Goal: Transaction & Acquisition: Purchase product/service

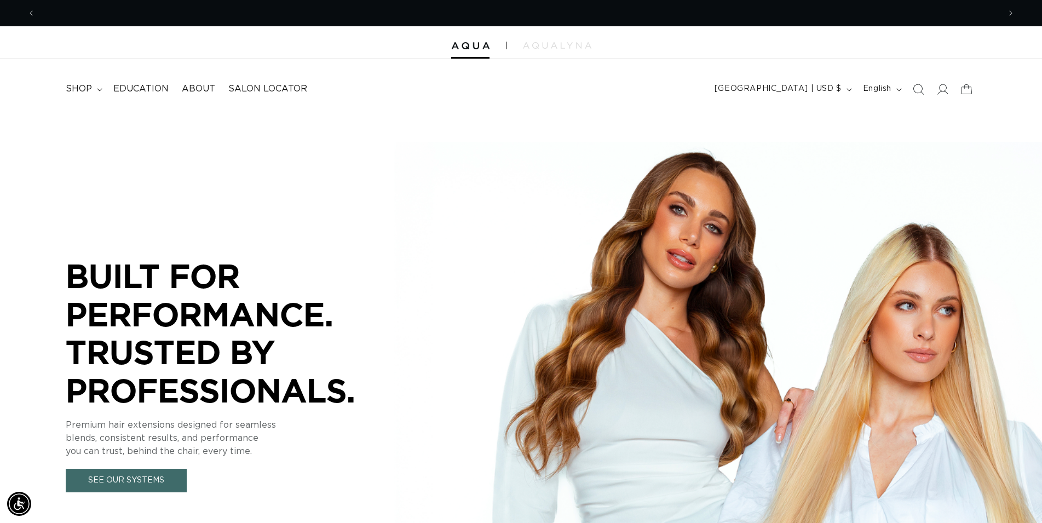
scroll to position [0, 964]
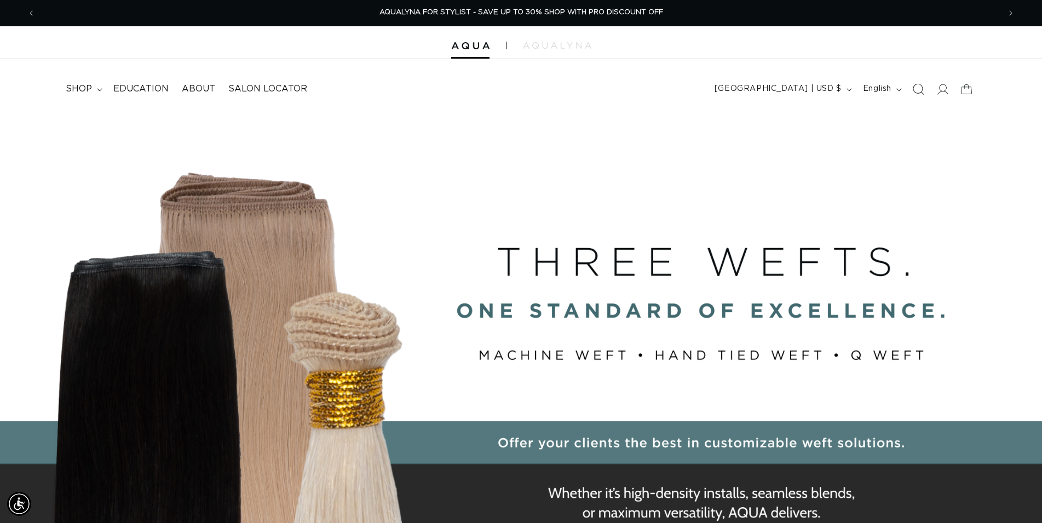
click at [915, 90] on icon "Search" at bounding box center [917, 88] width 11 height 11
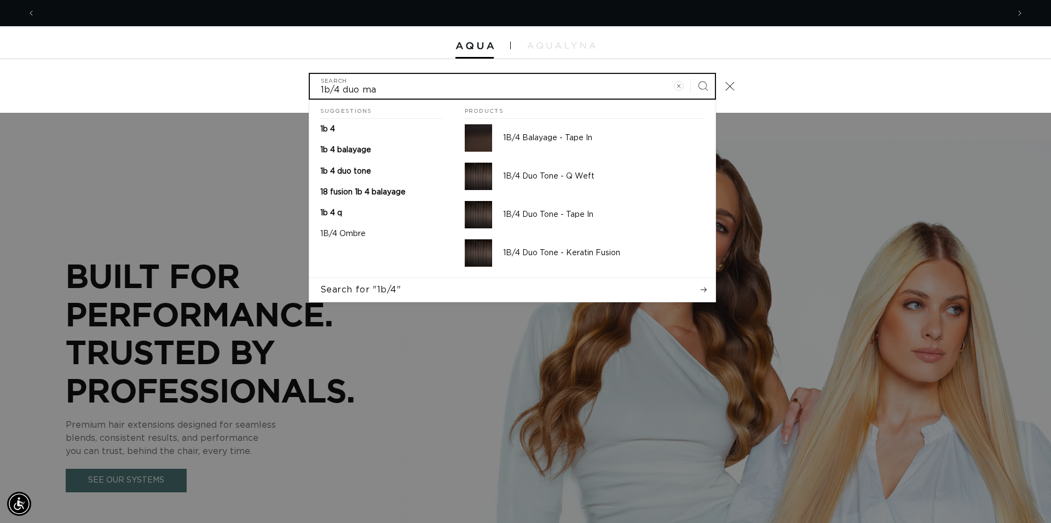
scroll to position [0, 974]
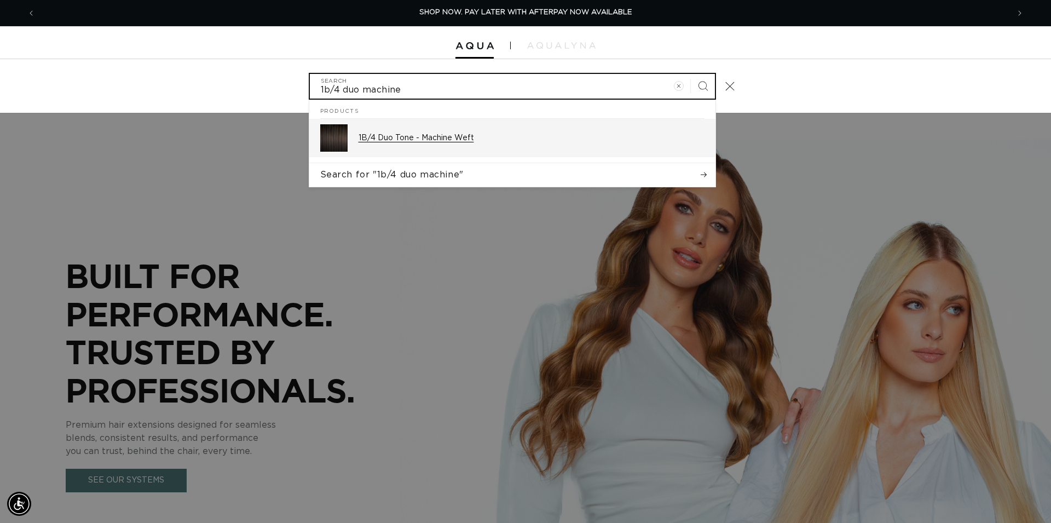
type input "1b/4 duo machine"
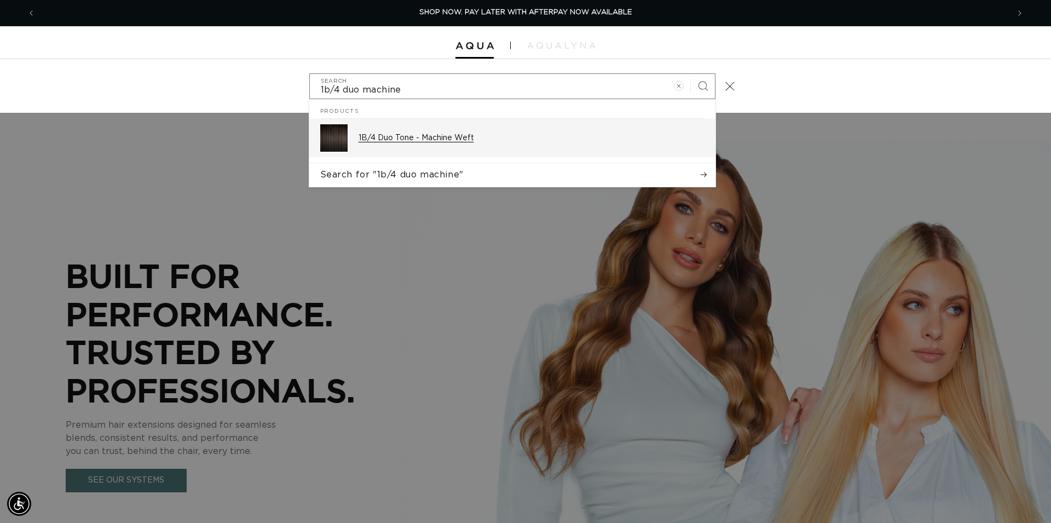
click at [431, 137] on p "1B/4 Duo Tone - Machine Weft" at bounding box center [532, 138] width 346 height 10
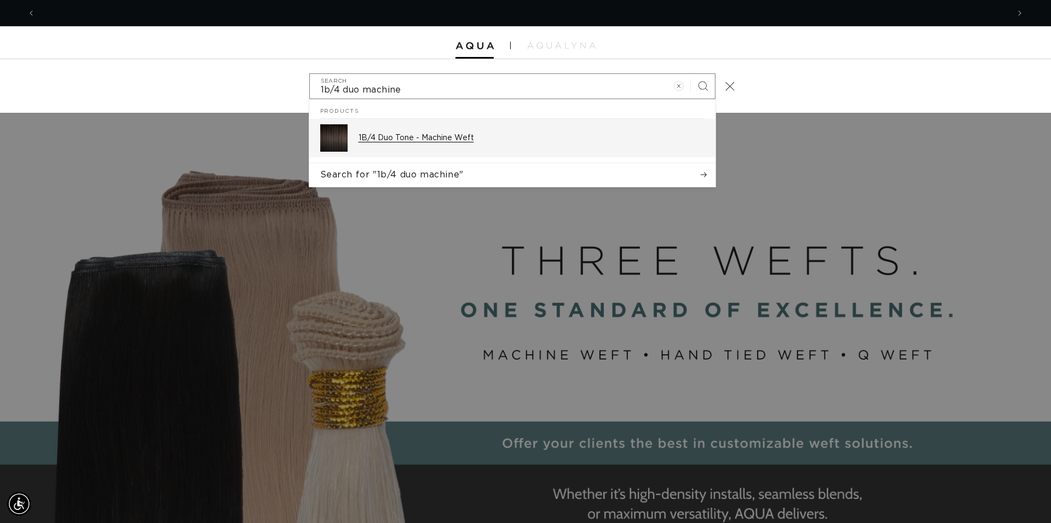
scroll to position [0, 1947]
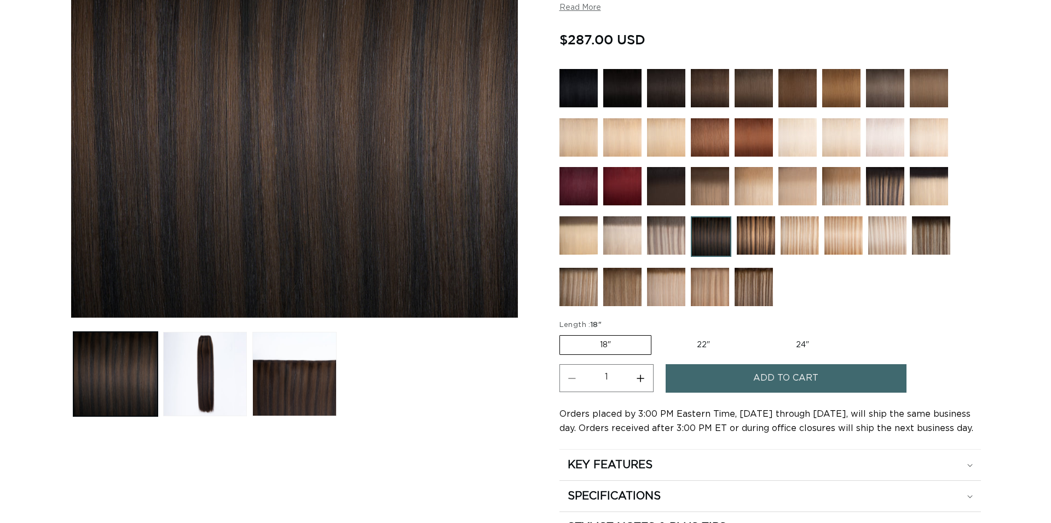
scroll to position [279, 0]
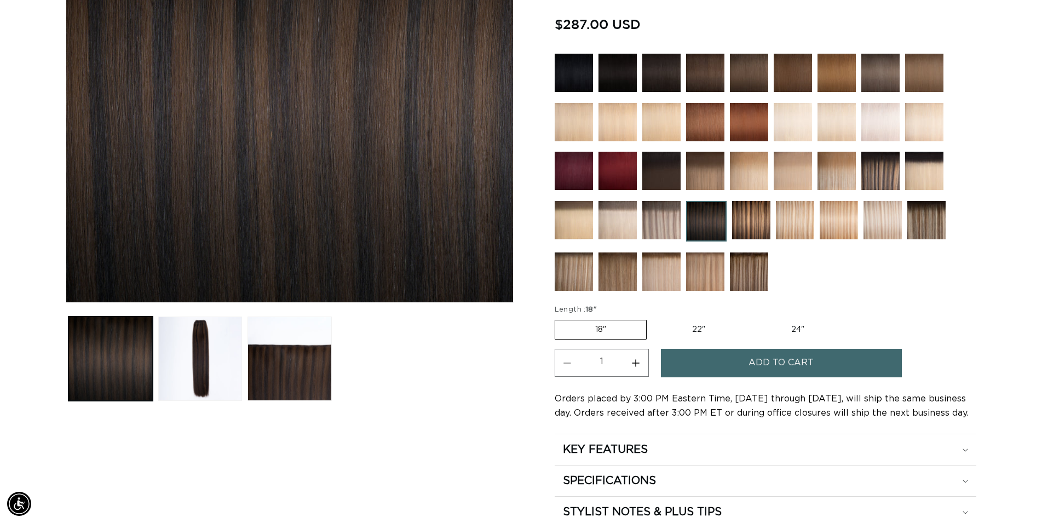
click at [794, 365] on span "Add to cart" at bounding box center [781, 363] width 65 height 28
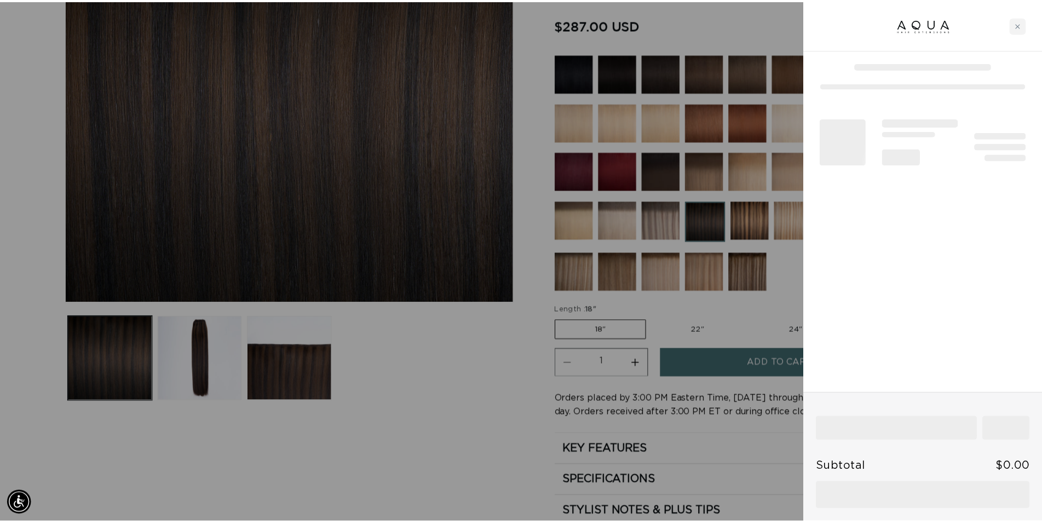
scroll to position [0, 974]
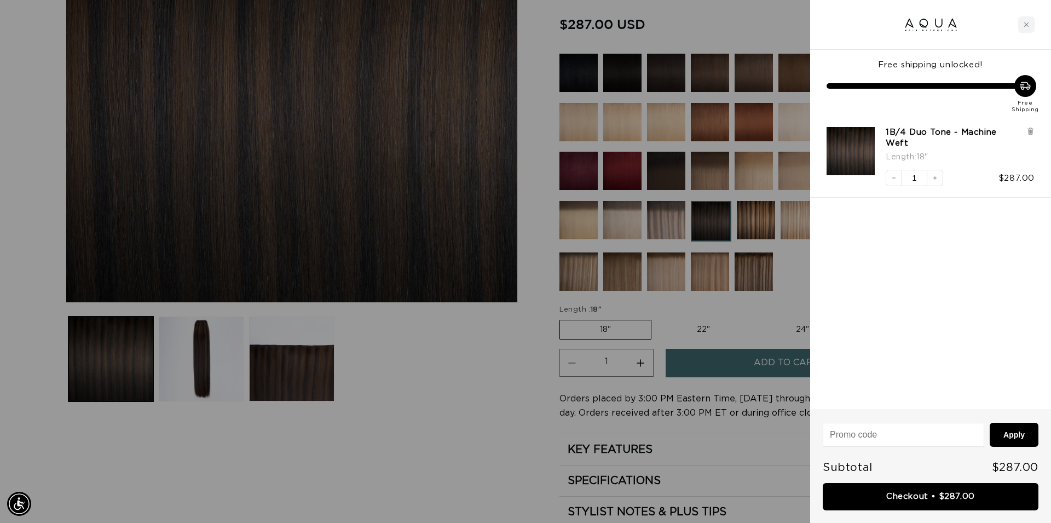
click at [528, 422] on div at bounding box center [525, 261] width 1051 height 523
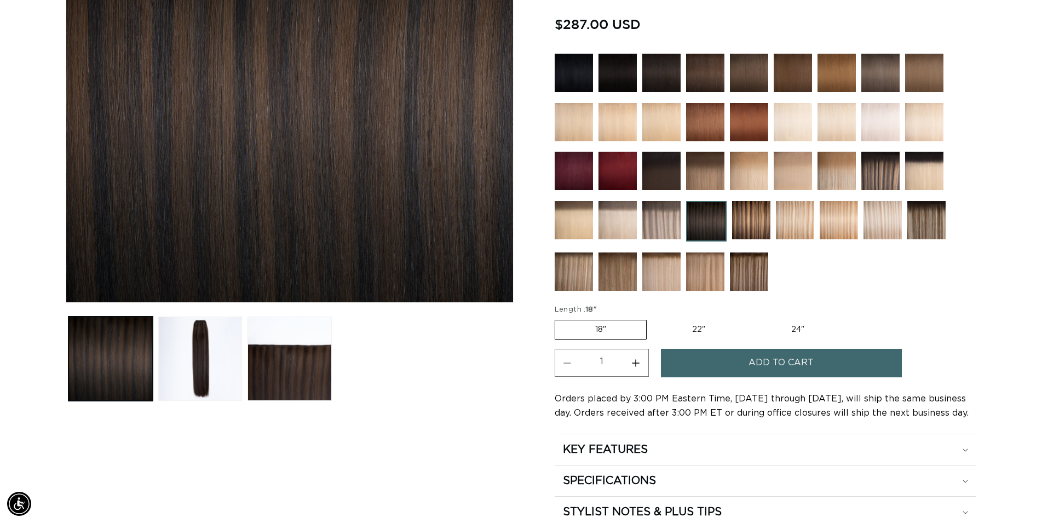
scroll to position [0, 0]
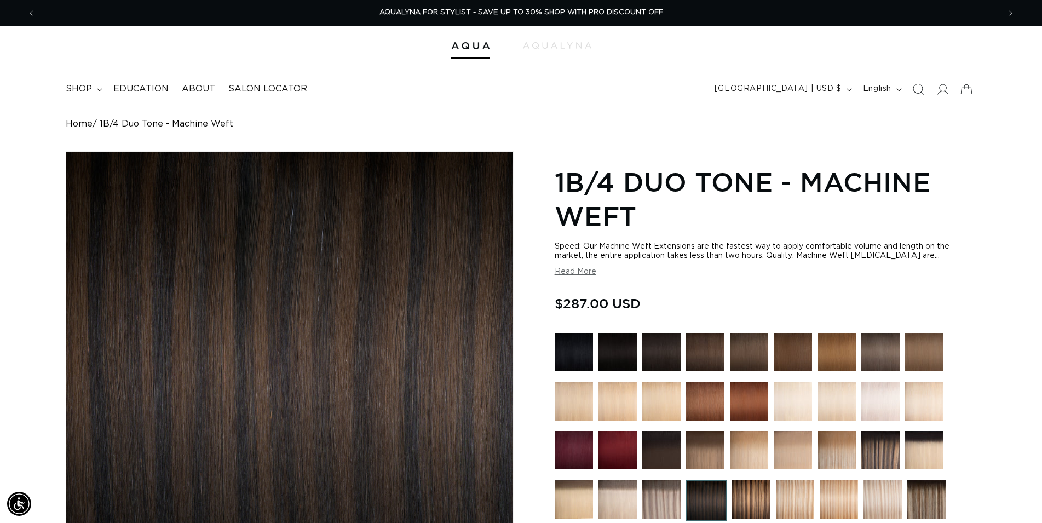
click at [918, 92] on icon "Search" at bounding box center [917, 88] width 11 height 11
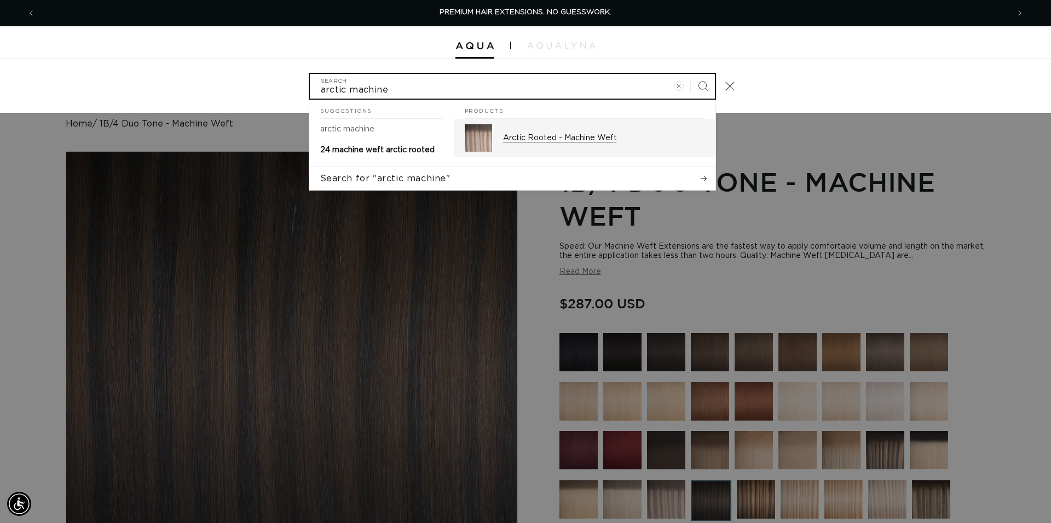
type input "arctic machine"
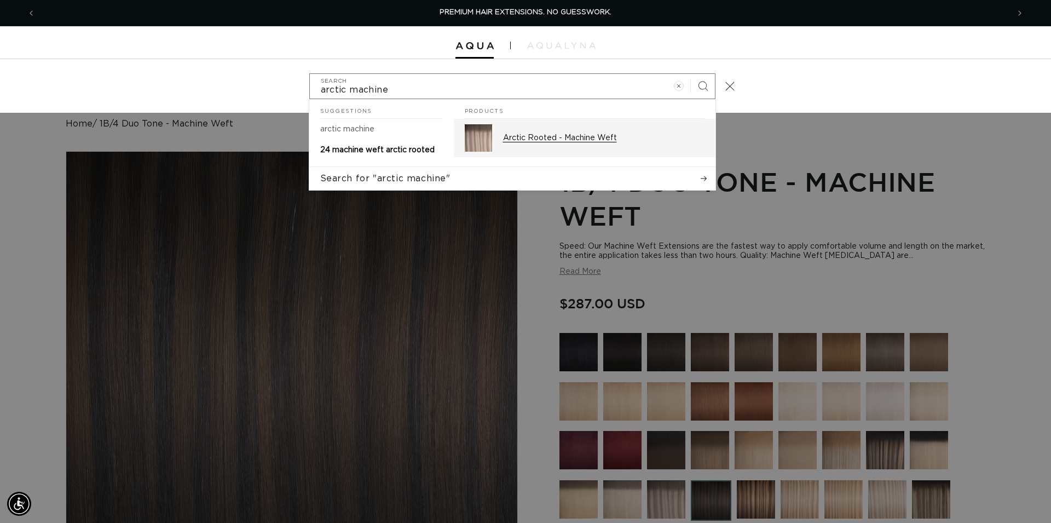
click at [523, 141] on p "Arctic Rooted - Machine Weft" at bounding box center [604, 138] width 202 height 10
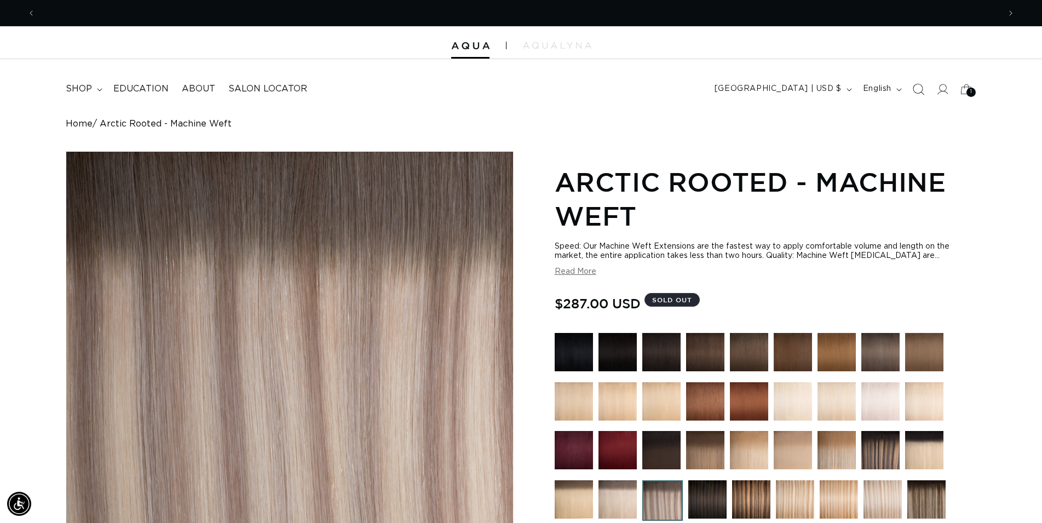
click at [918, 90] on icon "Search" at bounding box center [917, 88] width 11 height 11
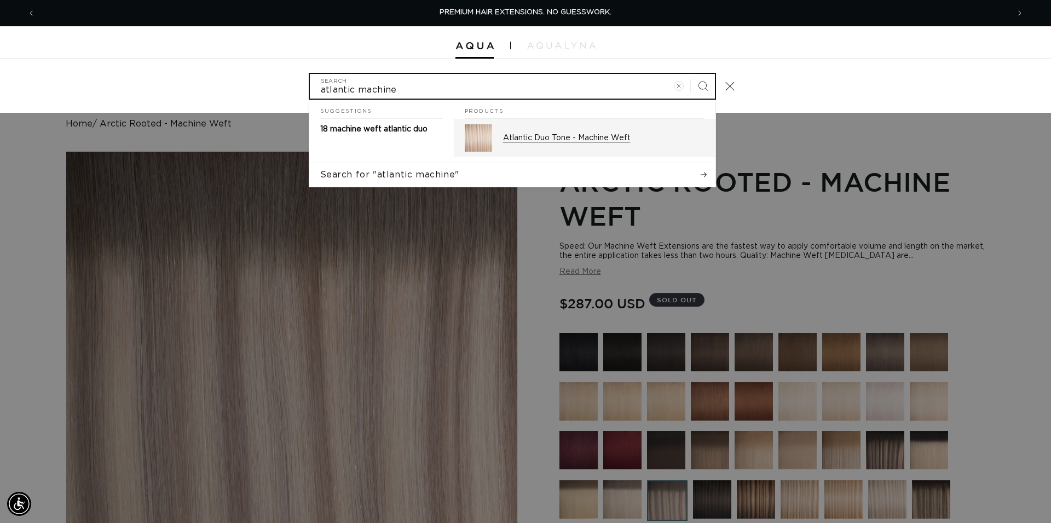
type input "atlantic machine"
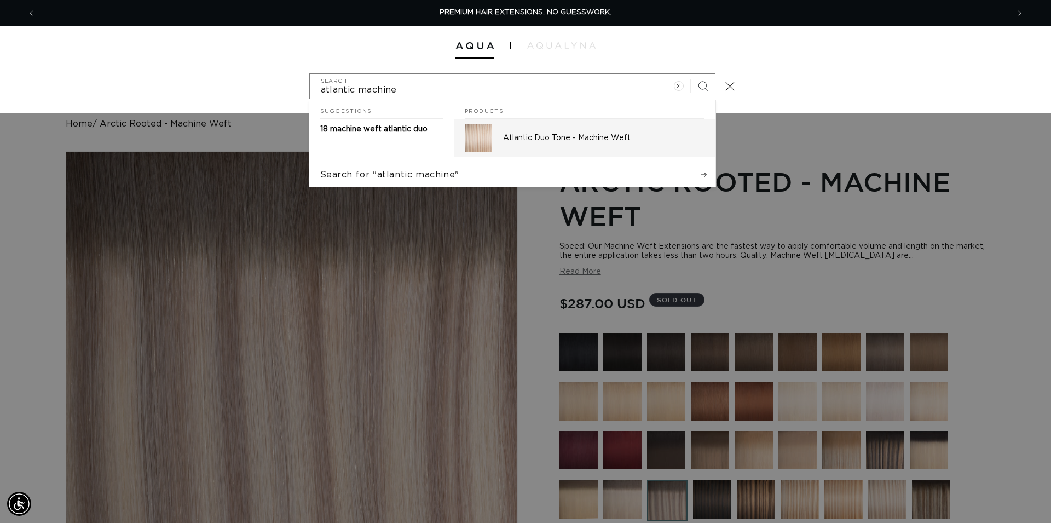
click at [566, 138] on p "Atlantic Duo Tone - Machine Weft" at bounding box center [604, 138] width 202 height 10
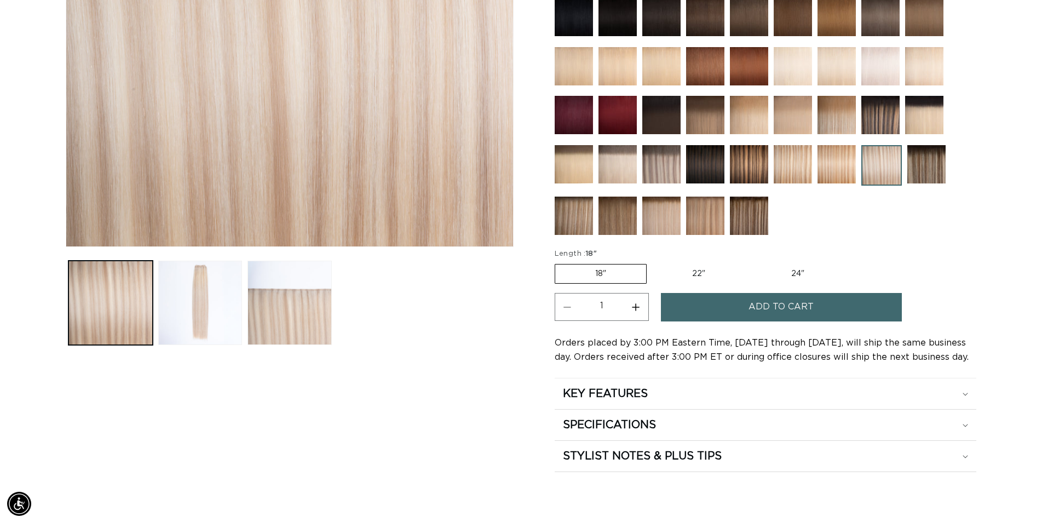
click at [707, 270] on label "22" Variant sold out or unavailable" at bounding box center [698, 273] width 93 height 19
click at [653, 262] on input "22" Variant sold out or unavailable" at bounding box center [652, 262] width 1 height 1
radio input "true"
click at [740, 307] on button "Add to cart" at bounding box center [781, 307] width 241 height 28
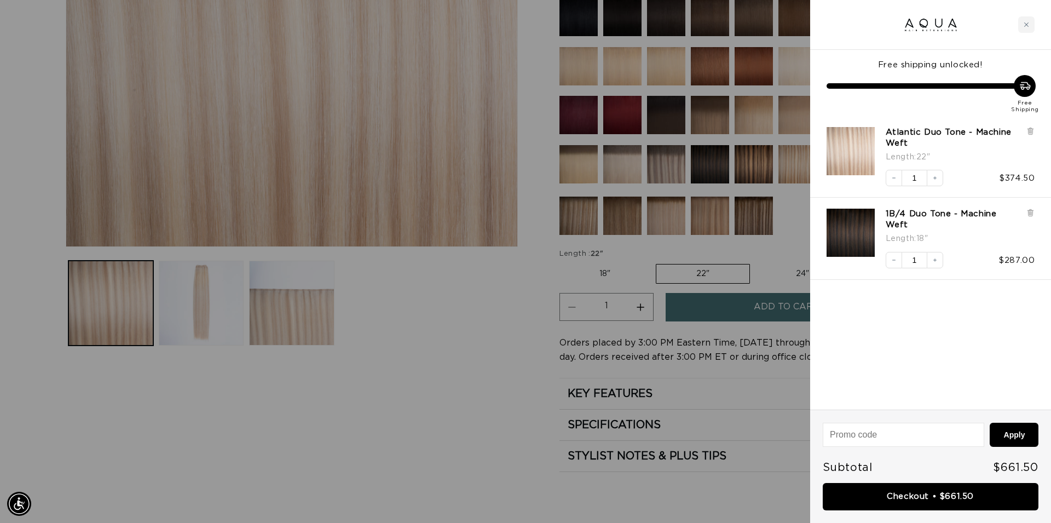
scroll to position [0, 974]
click at [922, 505] on link "Checkout • $661.50" at bounding box center [931, 497] width 216 height 28
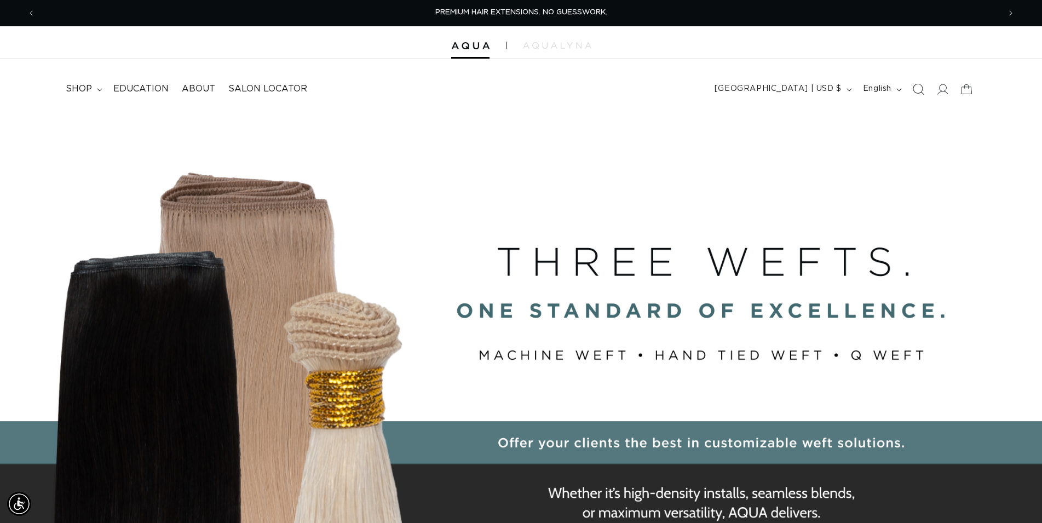
click at [917, 93] on icon "Search" at bounding box center [917, 88] width 11 height 11
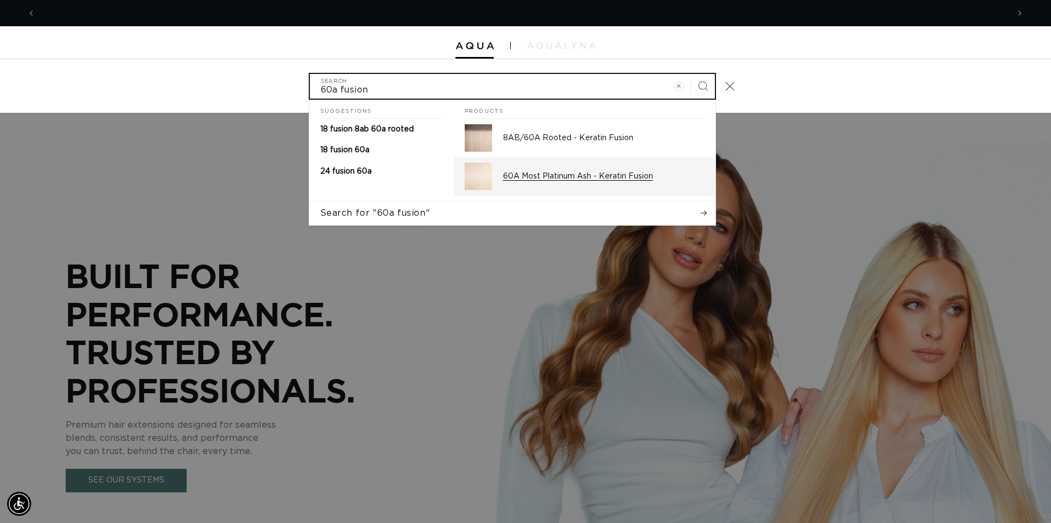
scroll to position [0, 1947]
type input "60a fusion"
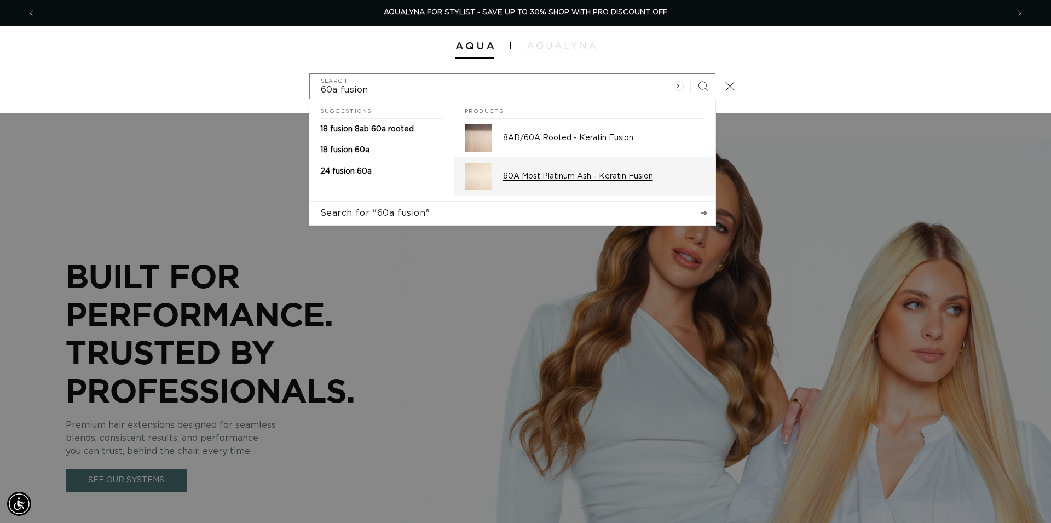
click at [579, 180] on p "60A Most Platinum Ash - Keratin Fusion" at bounding box center [604, 176] width 202 height 10
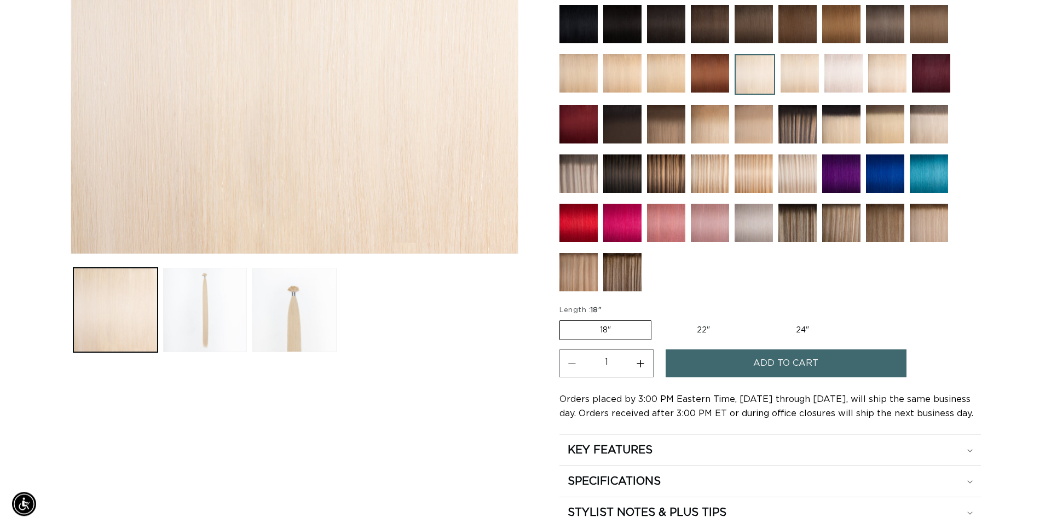
scroll to position [335, 0]
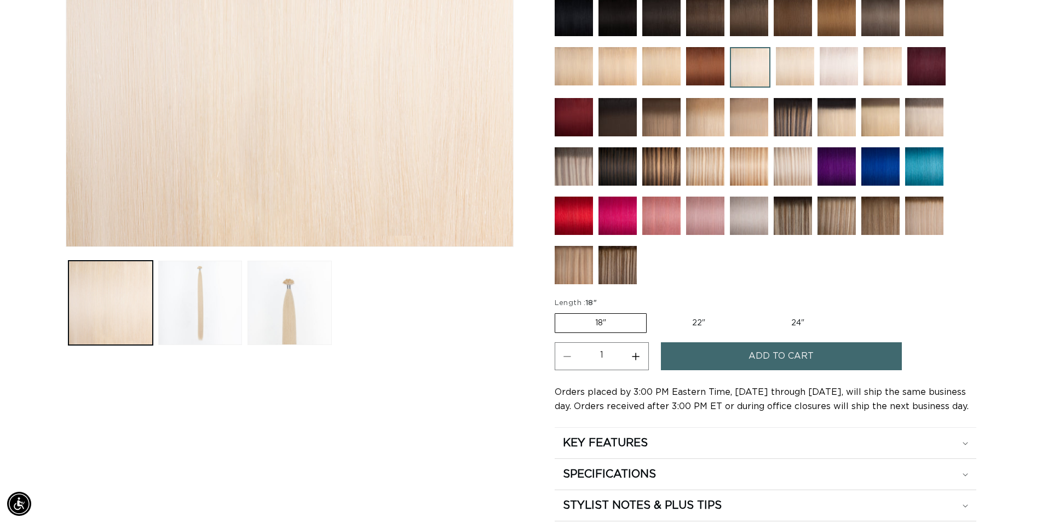
click at [756, 347] on span "Add to cart" at bounding box center [781, 356] width 65 height 28
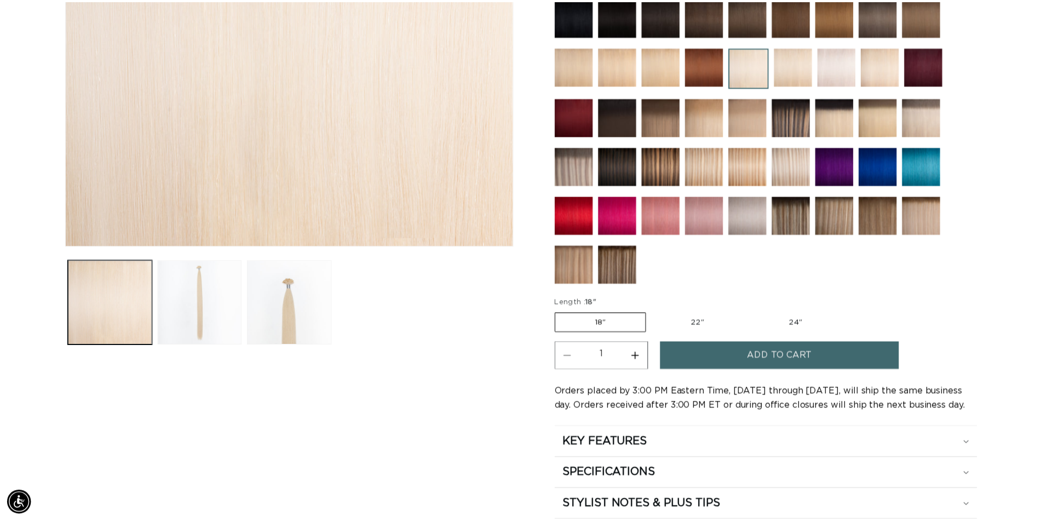
scroll to position [0, 974]
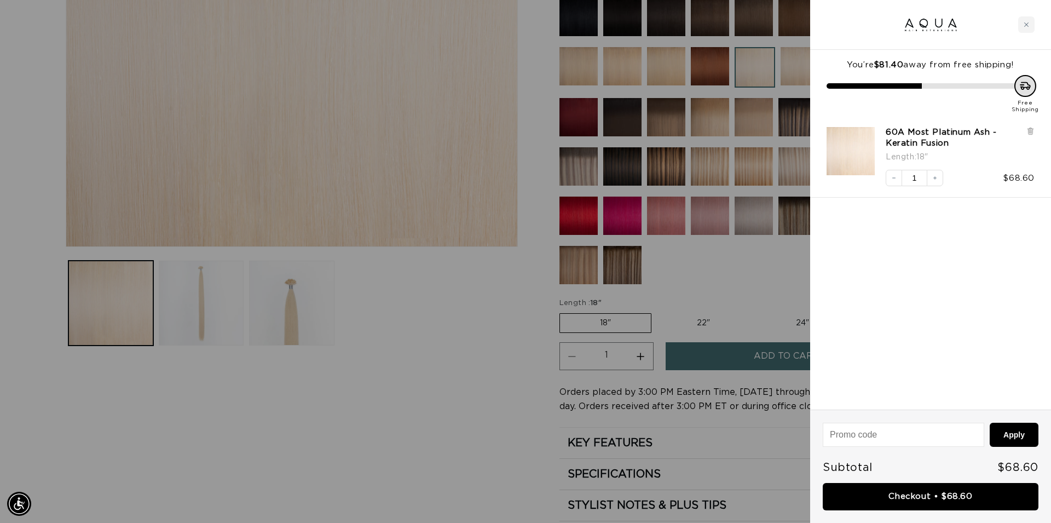
click at [471, 382] on div at bounding box center [525, 261] width 1051 height 523
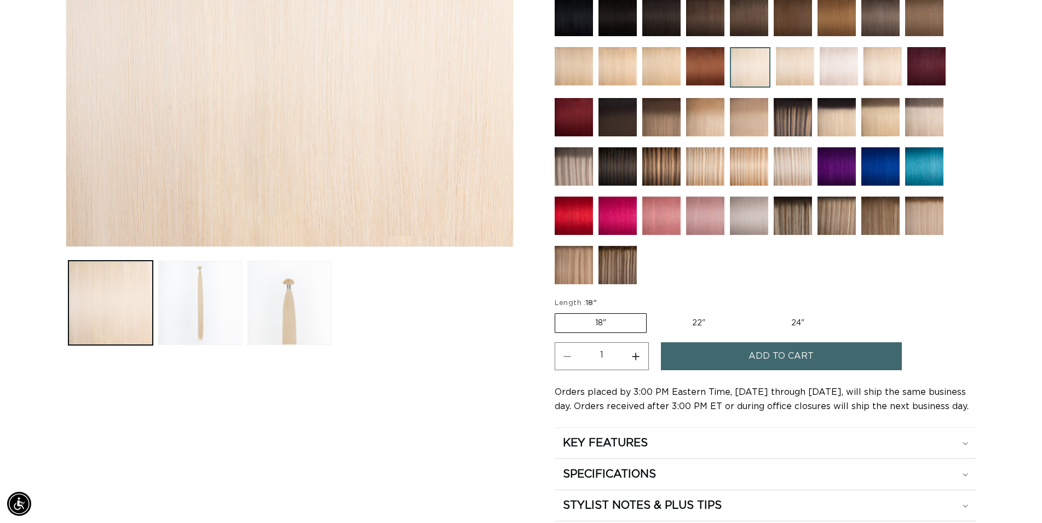
scroll to position [0, 1928]
click at [893, 216] on img at bounding box center [880, 216] width 38 height 38
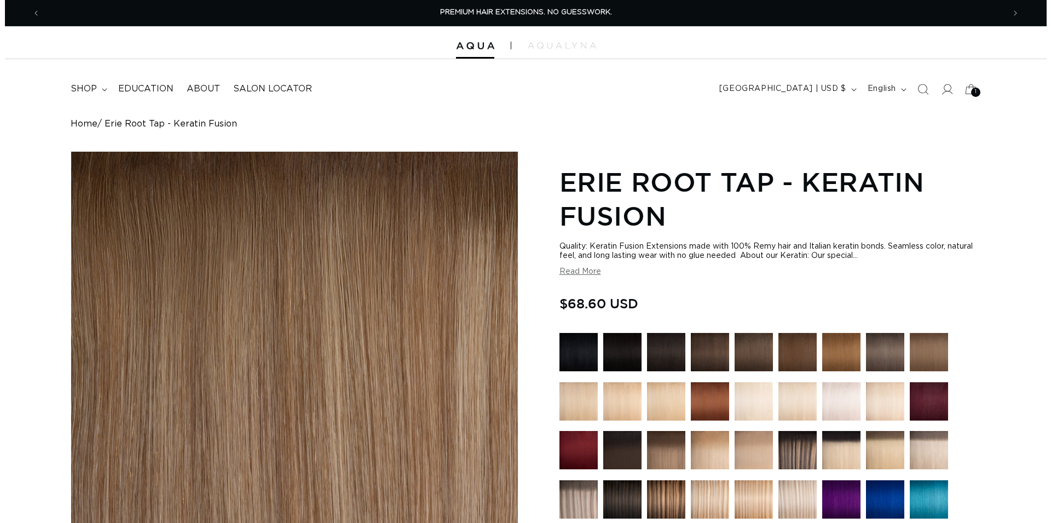
scroll to position [391, 0]
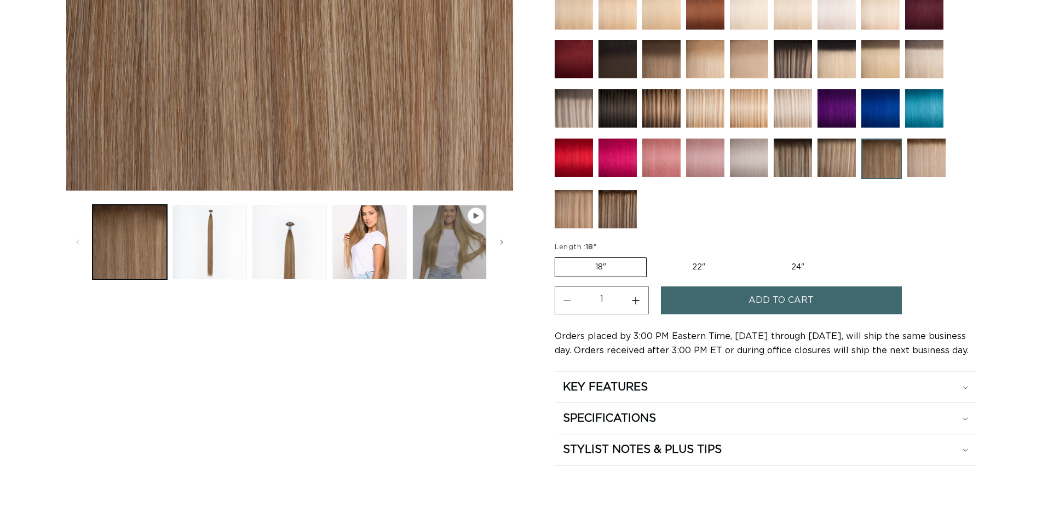
click at [640, 301] on button "Increase quantity for Erie Root Tap - Keratin Fusion" at bounding box center [636, 300] width 25 height 28
type input "3"
click at [714, 295] on button "Add to cart" at bounding box center [781, 300] width 241 height 28
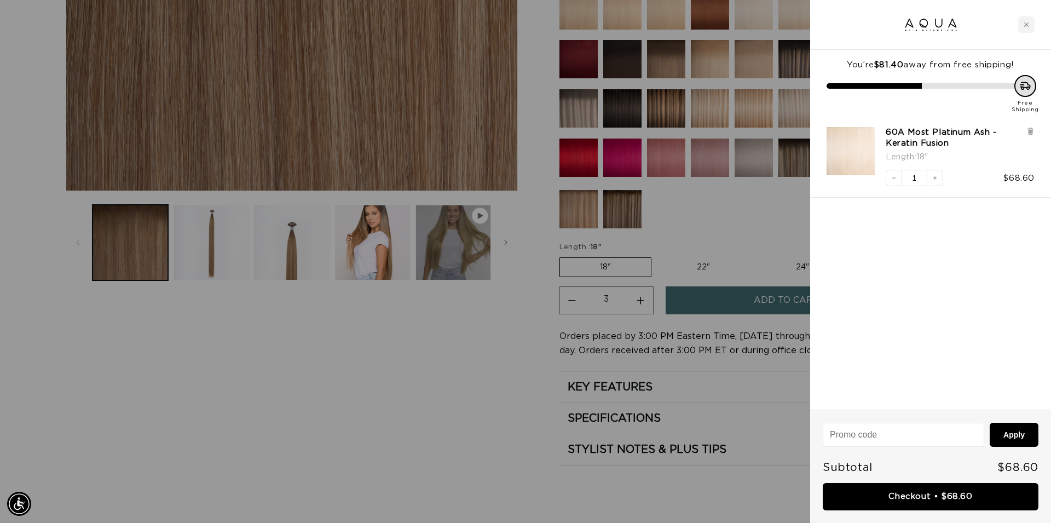
drag, startPoint x: 506, startPoint y: 369, endPoint x: 659, endPoint y: 263, distance: 185.3
click at [506, 367] on div at bounding box center [525, 261] width 1051 height 523
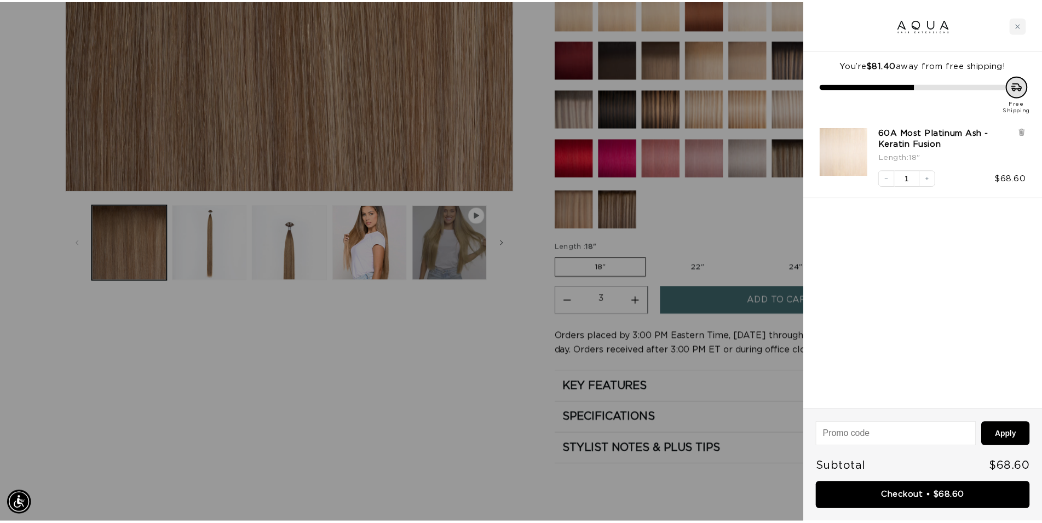
scroll to position [0, 974]
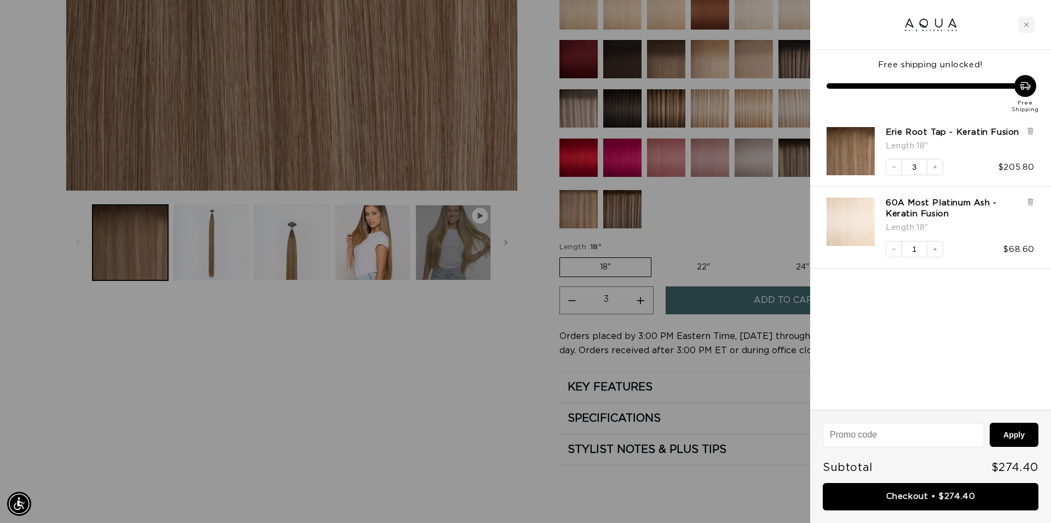
click at [448, 406] on div at bounding box center [525, 261] width 1051 height 523
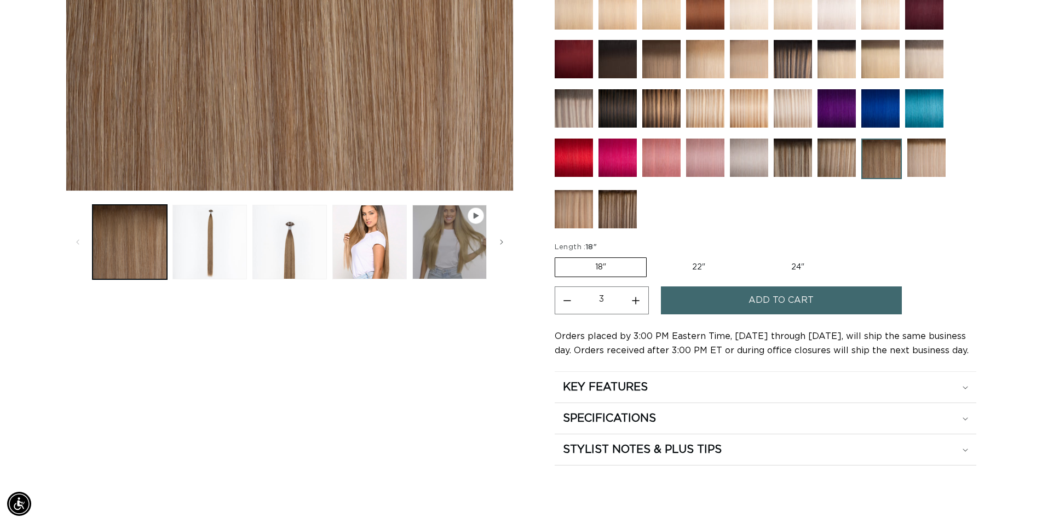
scroll to position [0, 1928]
click at [836, 157] on img at bounding box center [836, 158] width 38 height 38
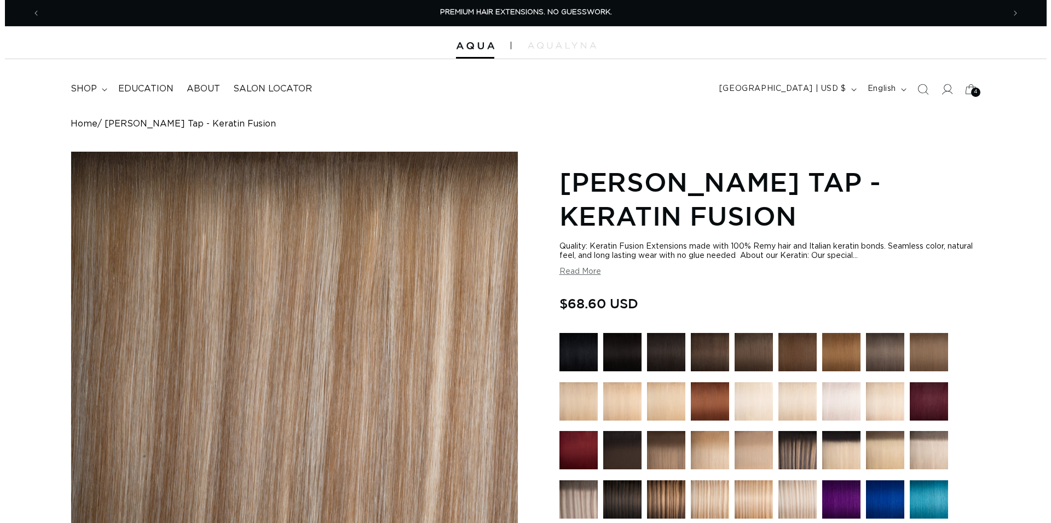
scroll to position [335, 0]
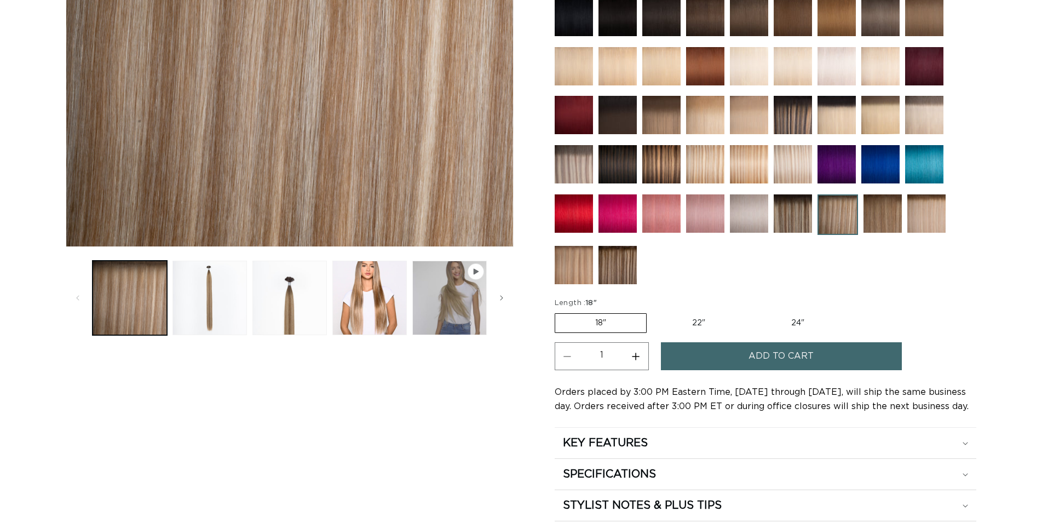
click at [643, 349] on button "Increase quantity for Victoria Root Tap - Keratin Fusion" at bounding box center [636, 356] width 25 height 28
type input "2"
click at [714, 350] on button "Add to cart" at bounding box center [781, 356] width 241 height 28
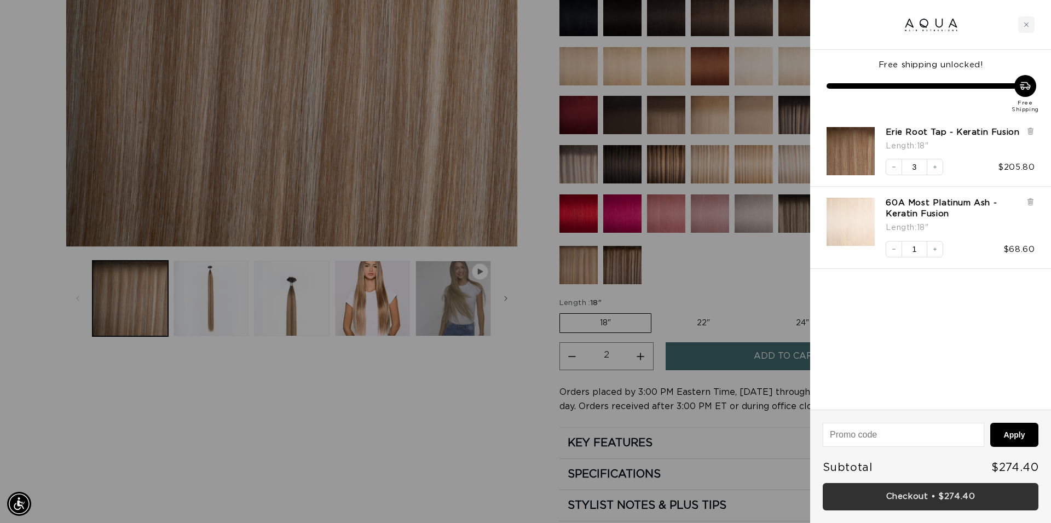
scroll to position [0, 974]
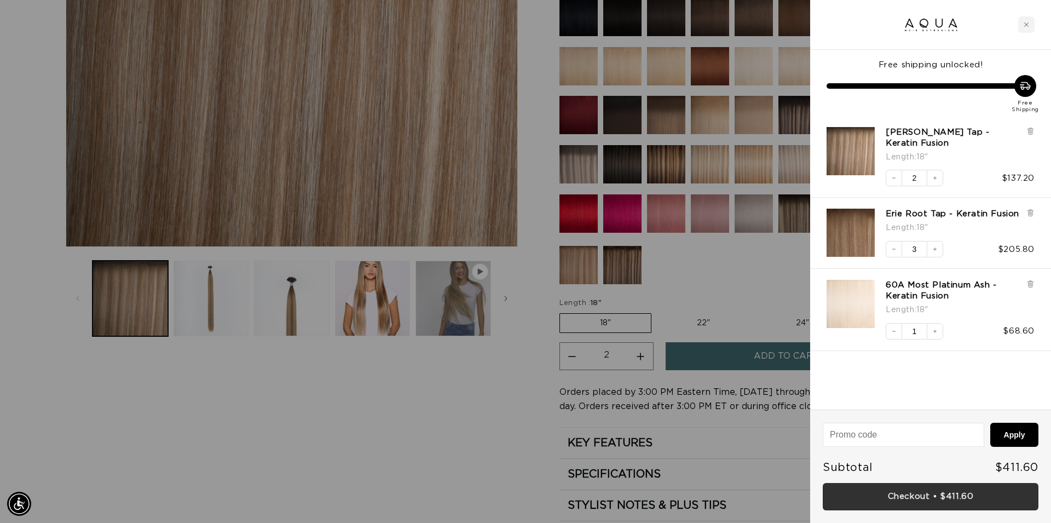
click at [942, 499] on link "Checkout • $411.60" at bounding box center [931, 497] width 216 height 28
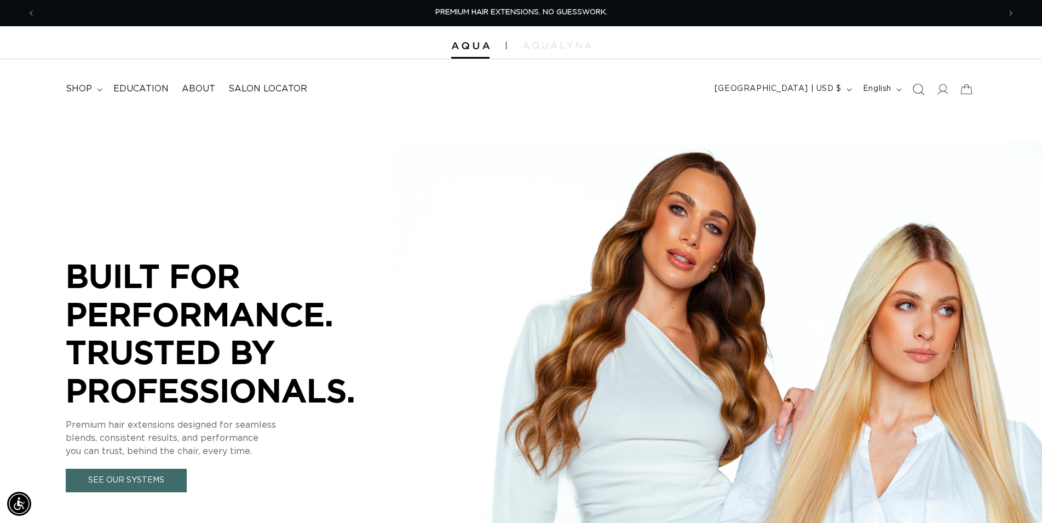
click at [922, 86] on icon "Search" at bounding box center [917, 88] width 11 height 11
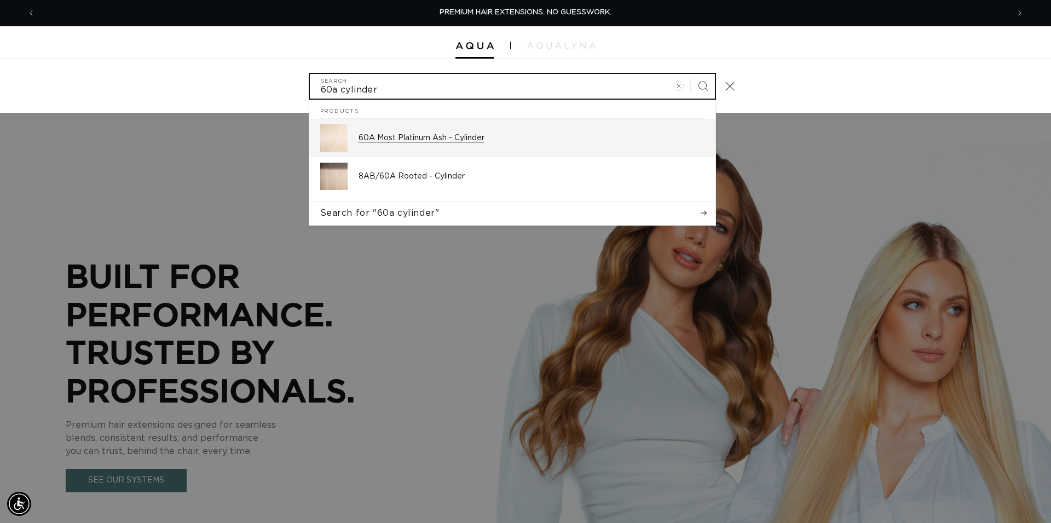
type input "60a cylinder"
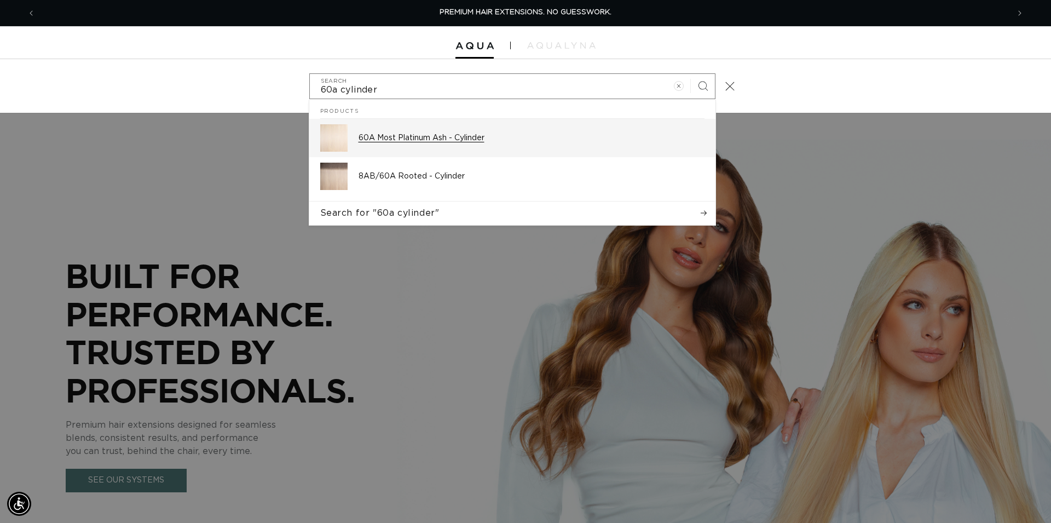
click at [428, 138] on p "60A Most Platinum Ash - Cylinder" at bounding box center [532, 138] width 346 height 10
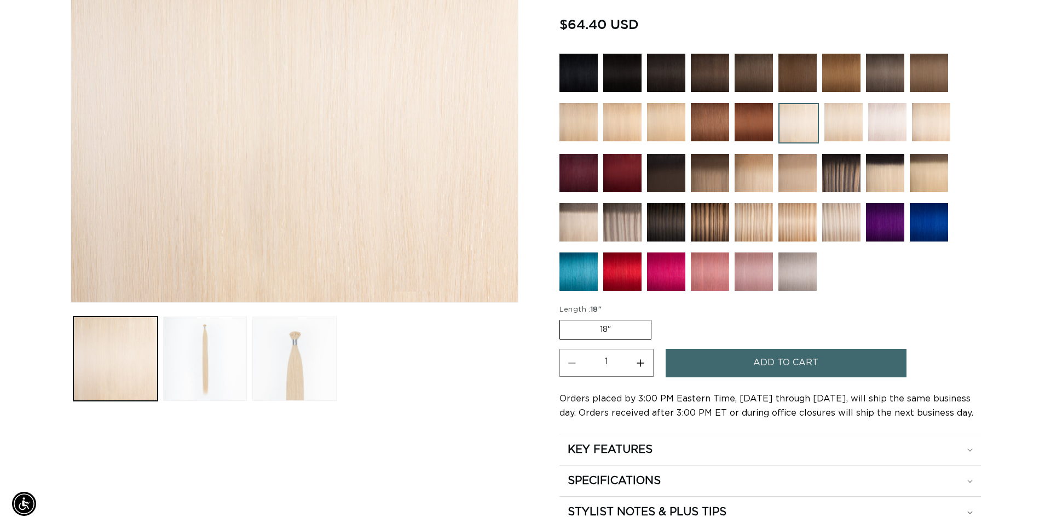
scroll to position [0, 964]
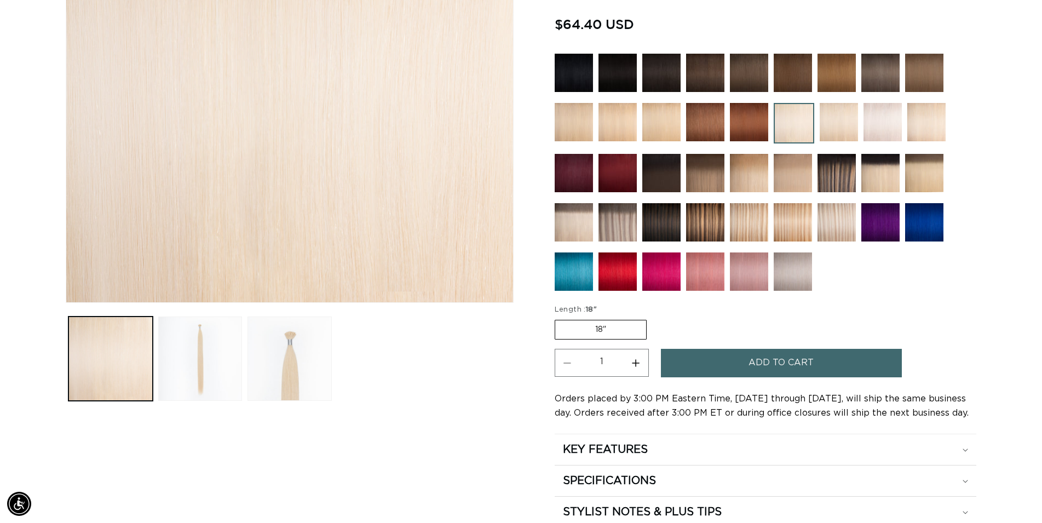
click at [643, 363] on button "Increase quantity for 60A Most Platinum Ash - Cylinder" at bounding box center [636, 363] width 25 height 28
type input "2"
click at [735, 365] on button "Add to cart" at bounding box center [781, 363] width 241 height 28
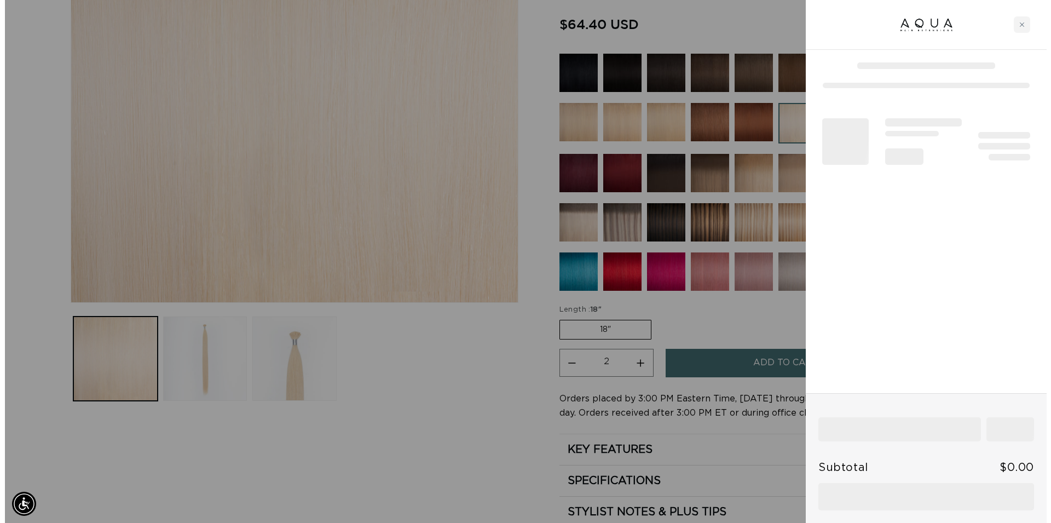
scroll to position [0, 974]
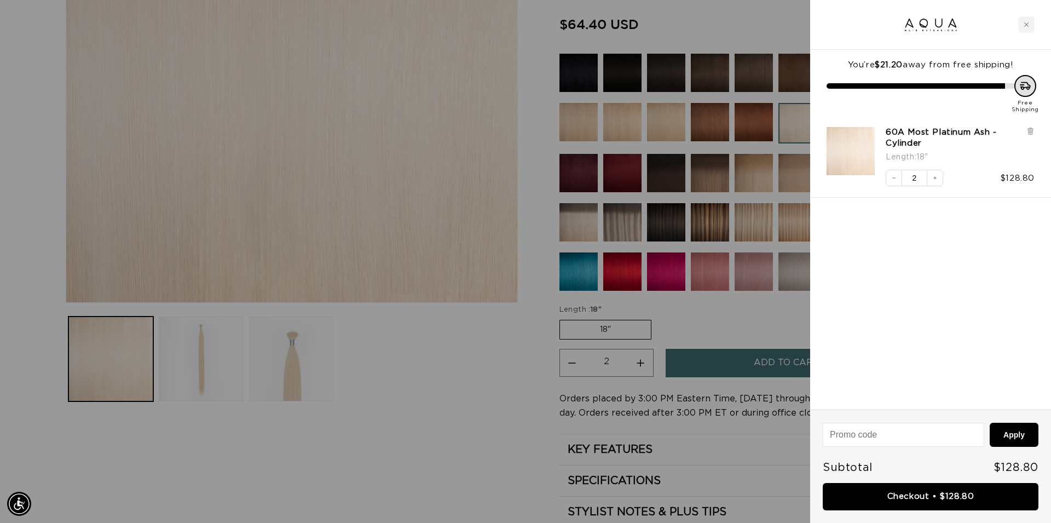
click at [459, 381] on div at bounding box center [525, 261] width 1051 height 523
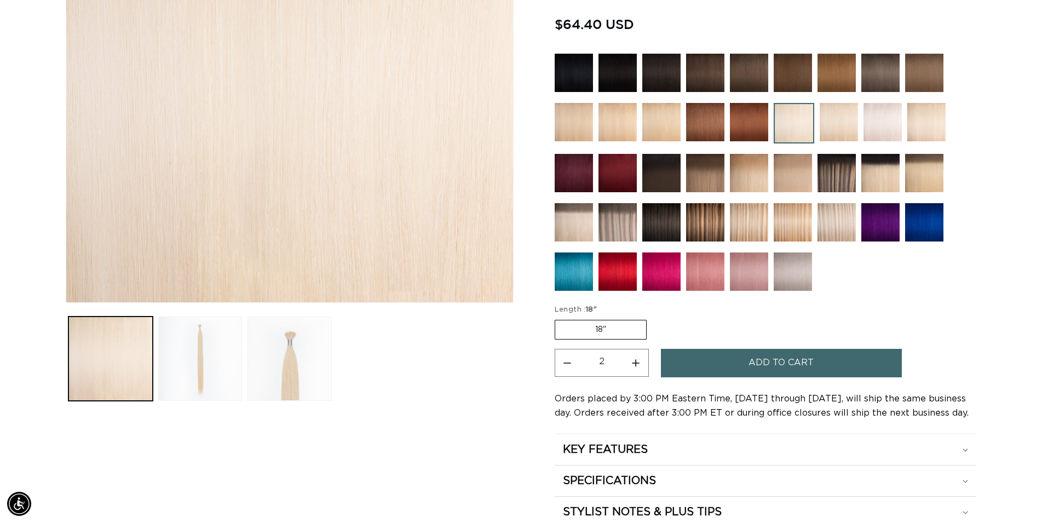
scroll to position [0, 0]
click at [579, 224] on img at bounding box center [574, 222] width 38 height 38
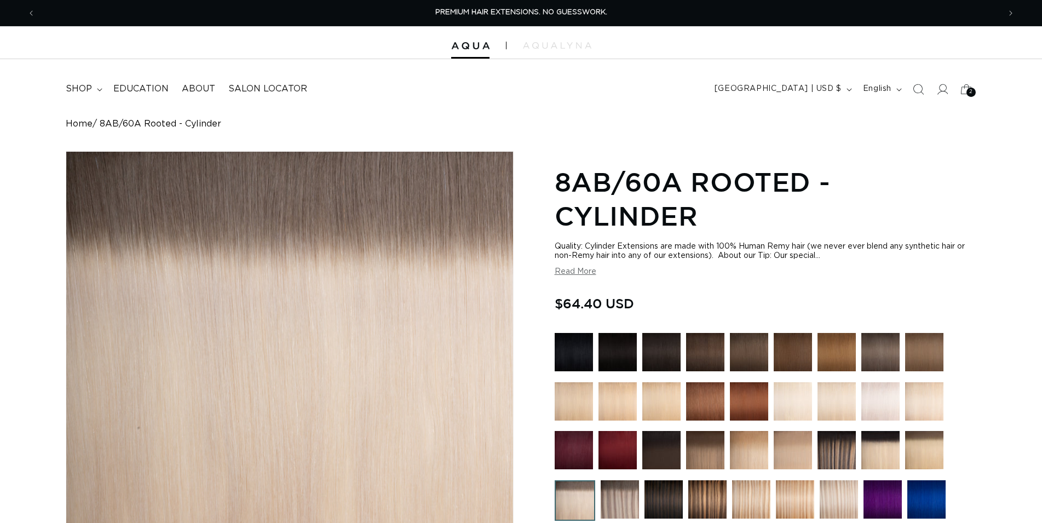
scroll to position [335, 0]
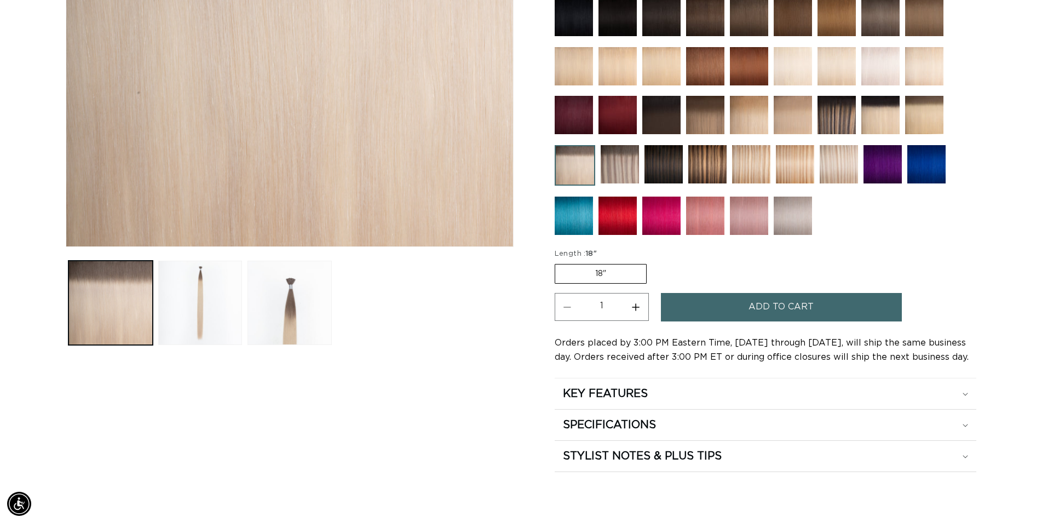
click at [632, 304] on button "Increase quantity for 8AB/60A Rooted - Cylinder" at bounding box center [636, 307] width 25 height 28
type input "2"
click at [717, 300] on button "Add to cart" at bounding box center [781, 307] width 241 height 28
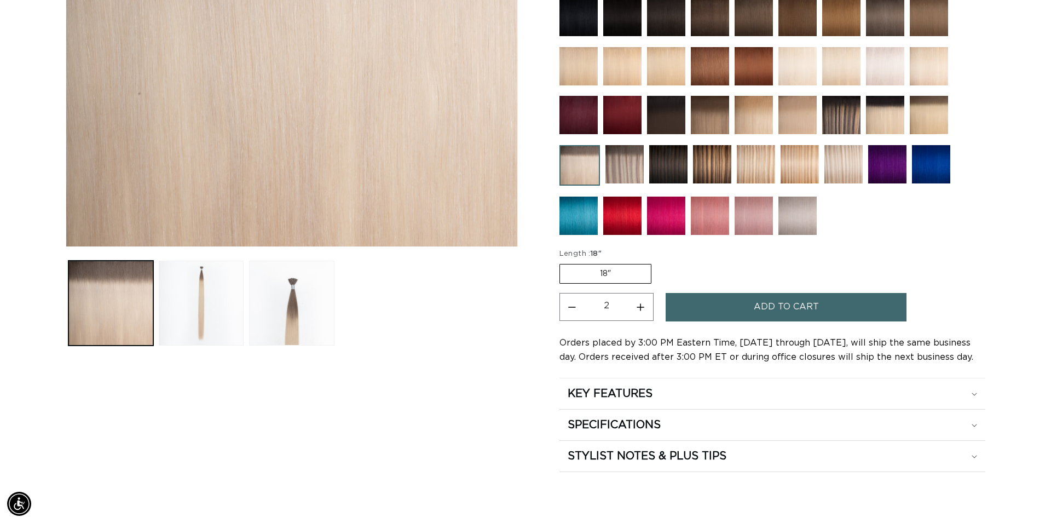
scroll to position [0, 974]
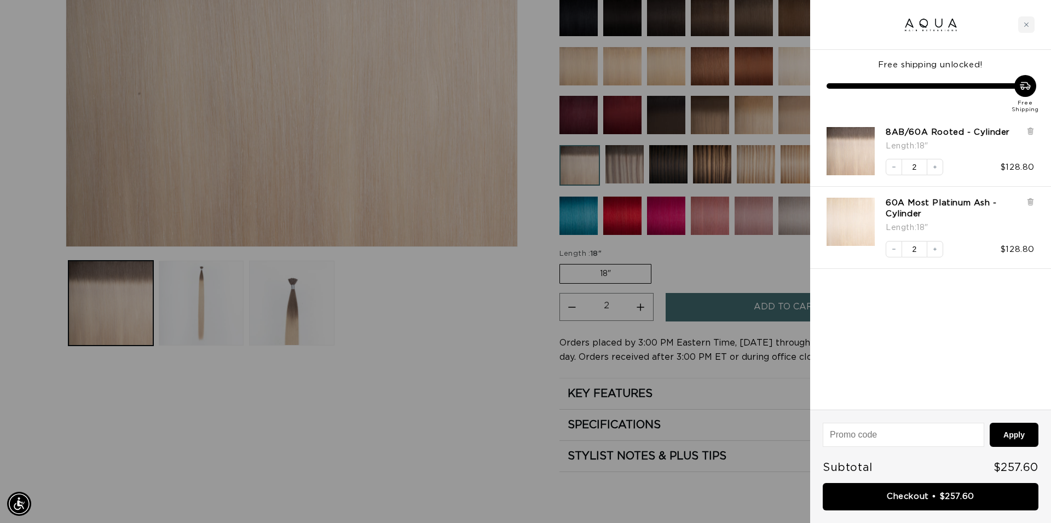
click at [928, 490] on link "Checkout • $257.60" at bounding box center [931, 497] width 216 height 28
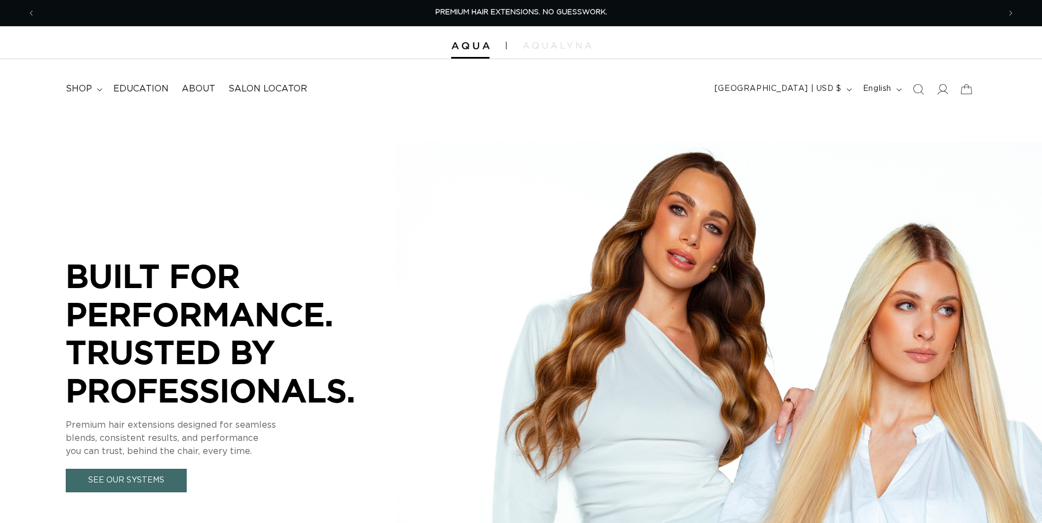
click at [916, 89] on icon "Search" at bounding box center [918, 89] width 11 height 11
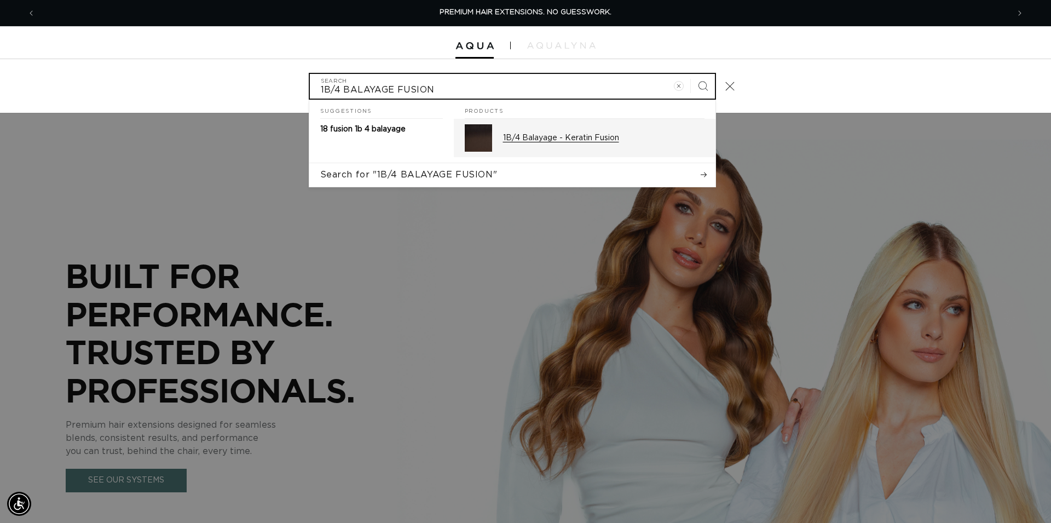
type input "1B/4 BALAYAGE FUSION"
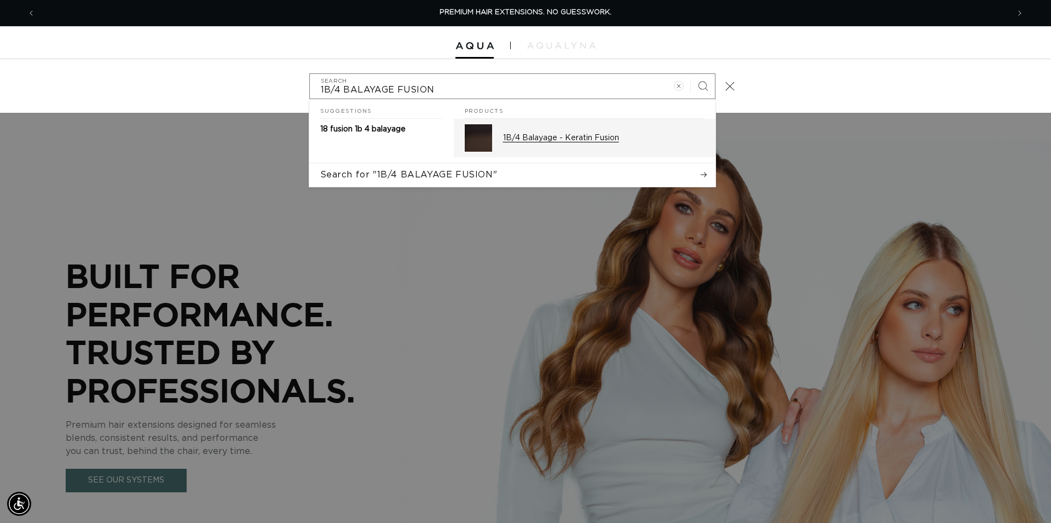
click at [636, 134] on p "1B/4 Balayage - Keratin Fusion" at bounding box center [604, 138] width 202 height 10
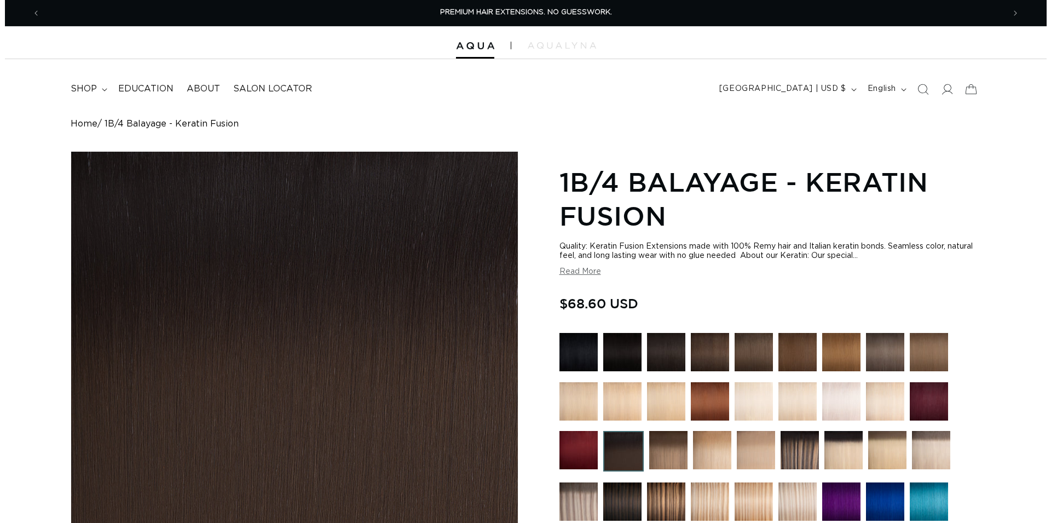
scroll to position [335, 0]
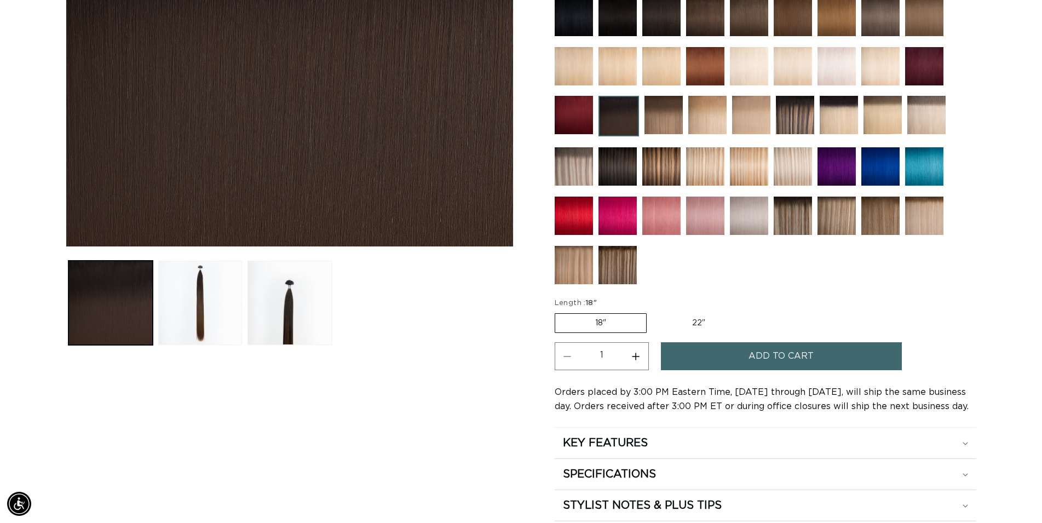
click at [641, 353] on button "Increase quantity for 1B/4 Balayage - Keratin Fusion" at bounding box center [636, 356] width 25 height 28
type input "4"
click at [715, 353] on button "Add to cart" at bounding box center [781, 356] width 241 height 28
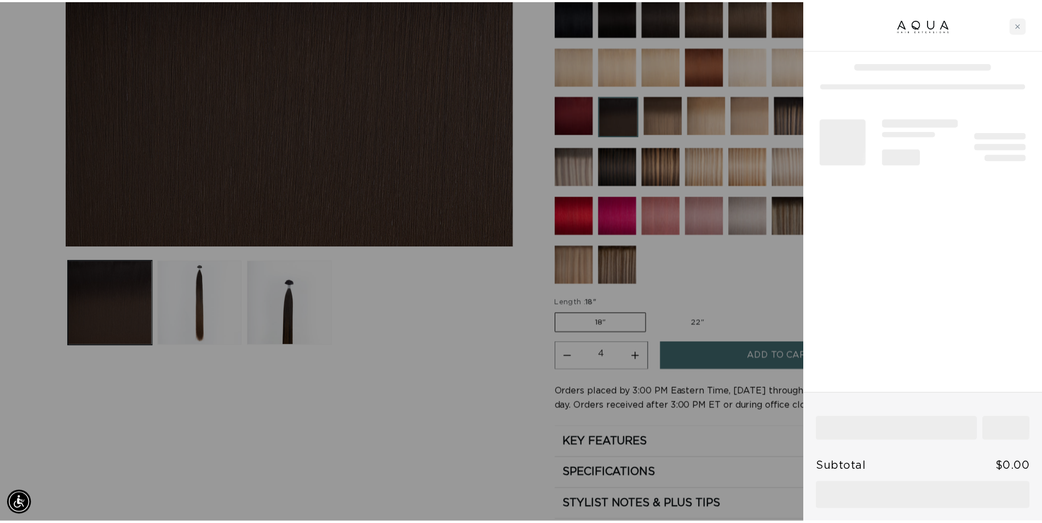
scroll to position [0, 974]
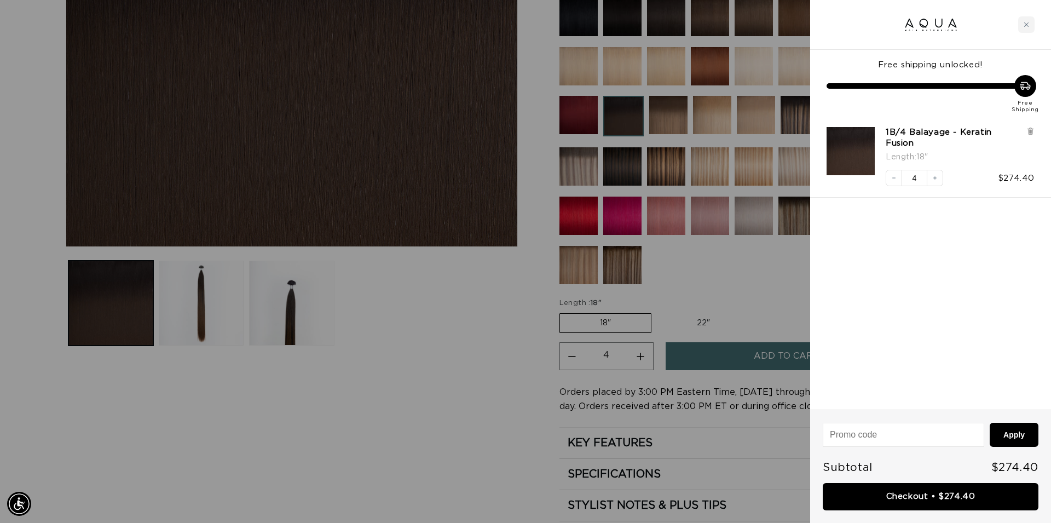
click at [480, 402] on div at bounding box center [525, 261] width 1051 height 523
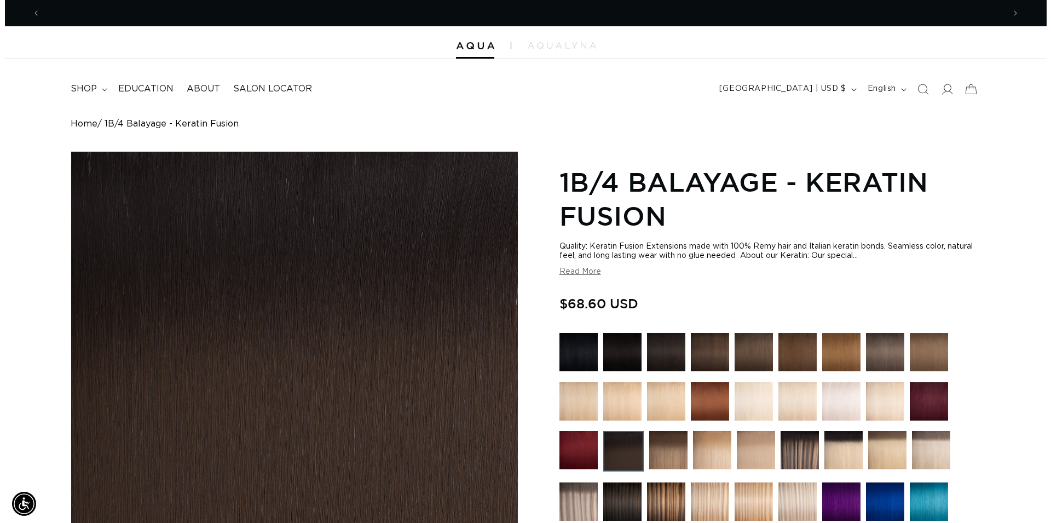
scroll to position [0, 1928]
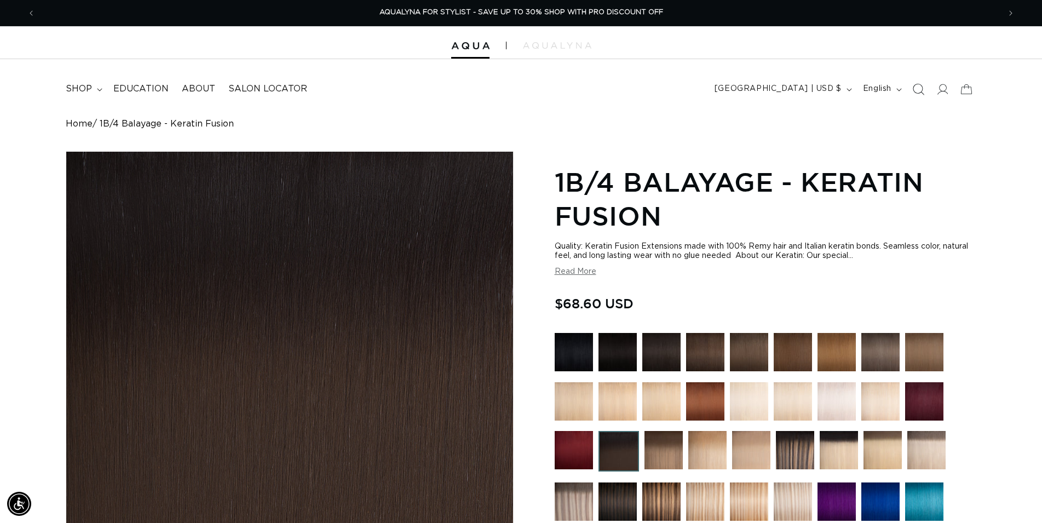
click at [910, 89] on span "Search" at bounding box center [918, 89] width 24 height 24
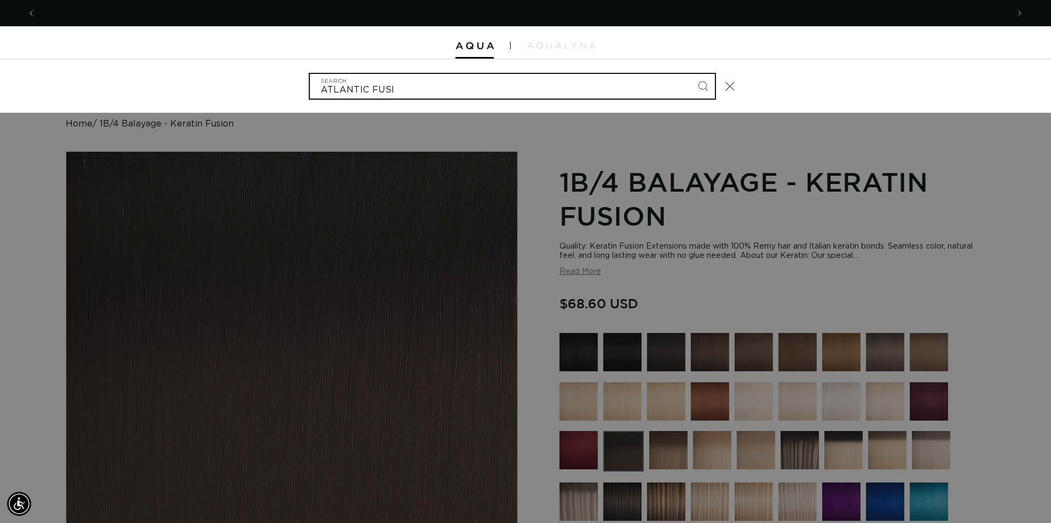
scroll to position [0, 0]
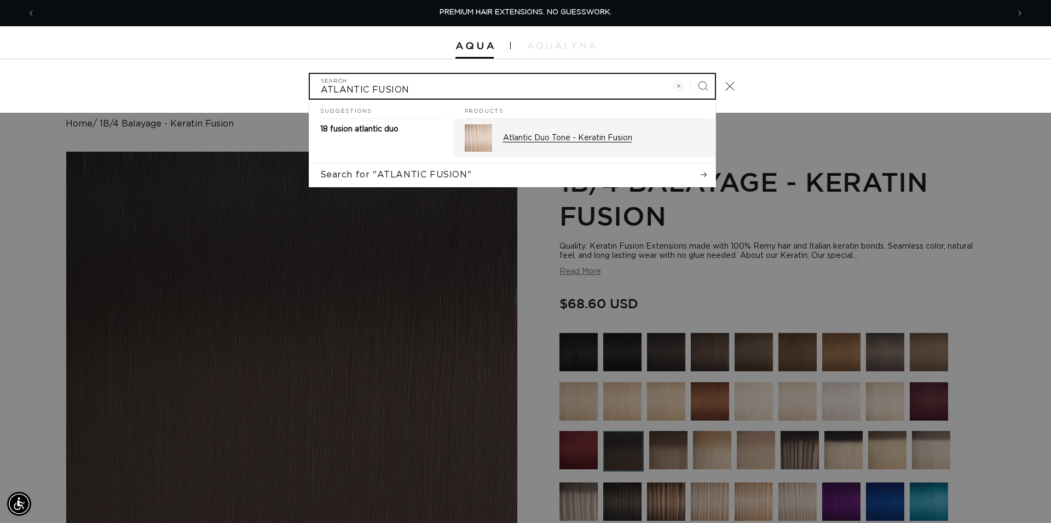
type input "ATLANTIC FUSION"
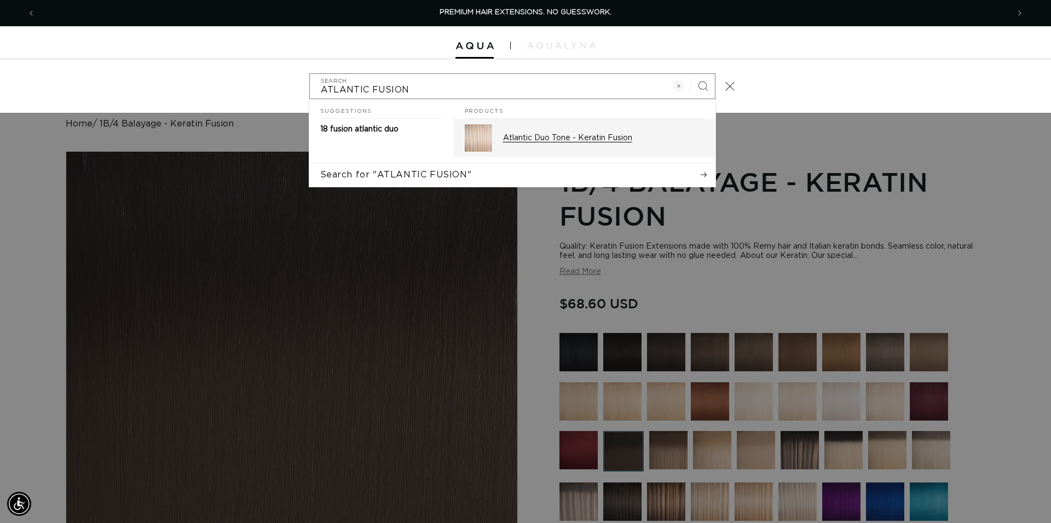
click at [569, 140] on p "Atlantic Duo Tone - Keratin Fusion" at bounding box center [604, 138] width 202 height 10
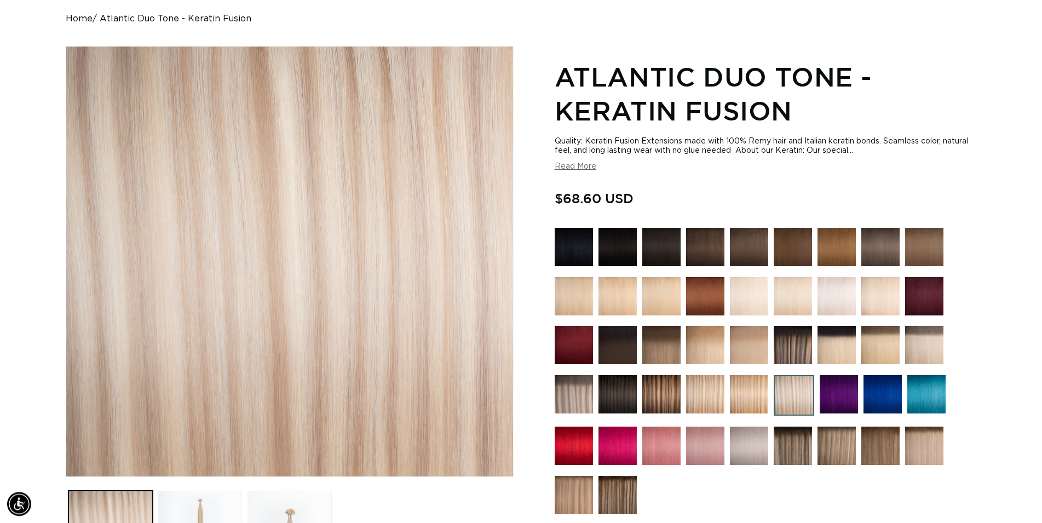
scroll to position [335, 0]
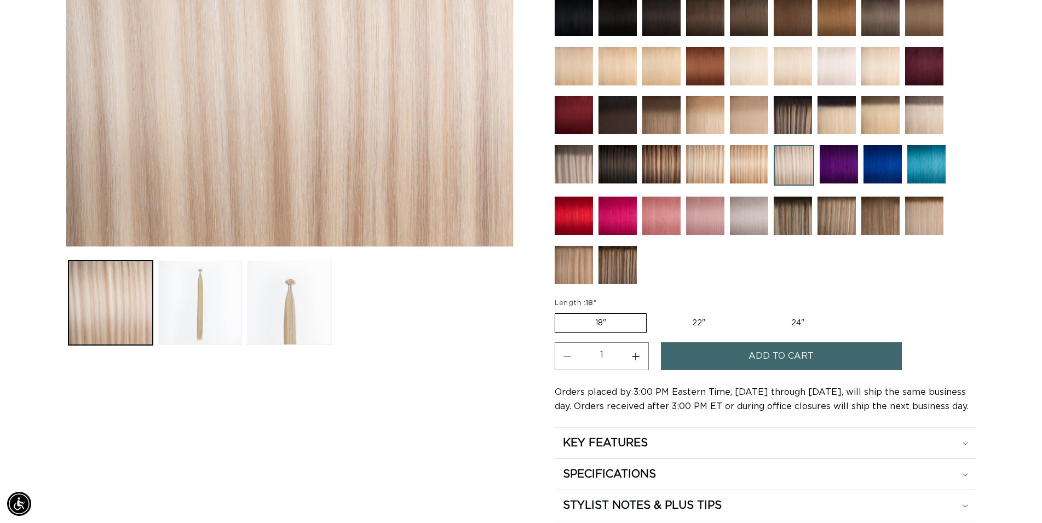
click at [636, 350] on button "Increase quantity for Atlantic Duo Tone - Keratin Fusion" at bounding box center [636, 356] width 25 height 28
type input "2"
click at [720, 352] on button "Add to cart" at bounding box center [781, 356] width 241 height 28
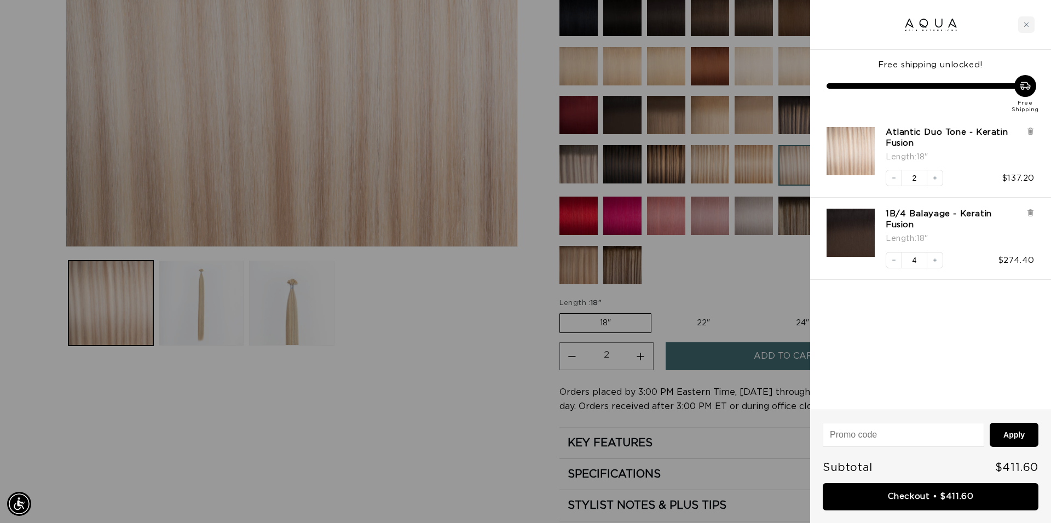
click at [454, 365] on div at bounding box center [525, 261] width 1051 height 523
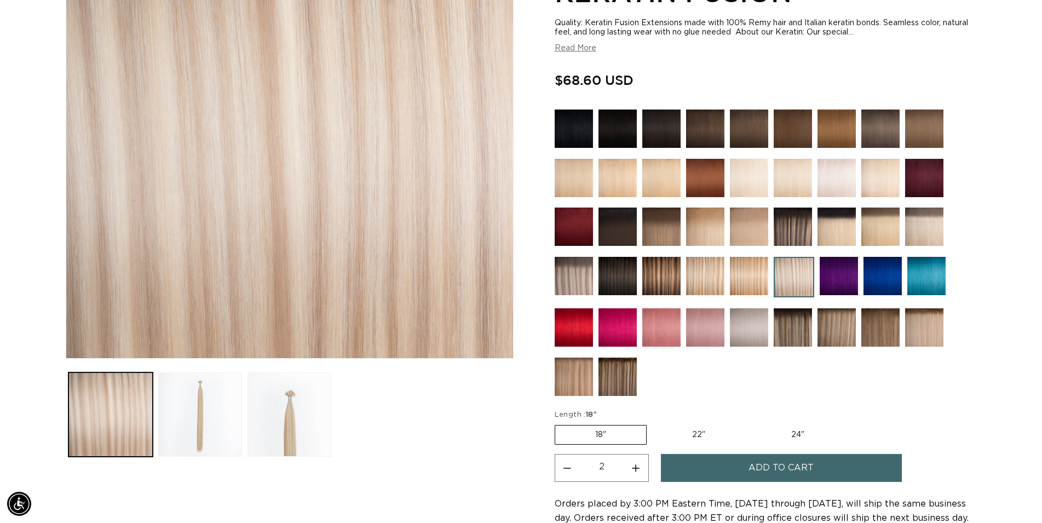
scroll to position [0, 0]
click at [872, 129] on img at bounding box center [880, 129] width 38 height 38
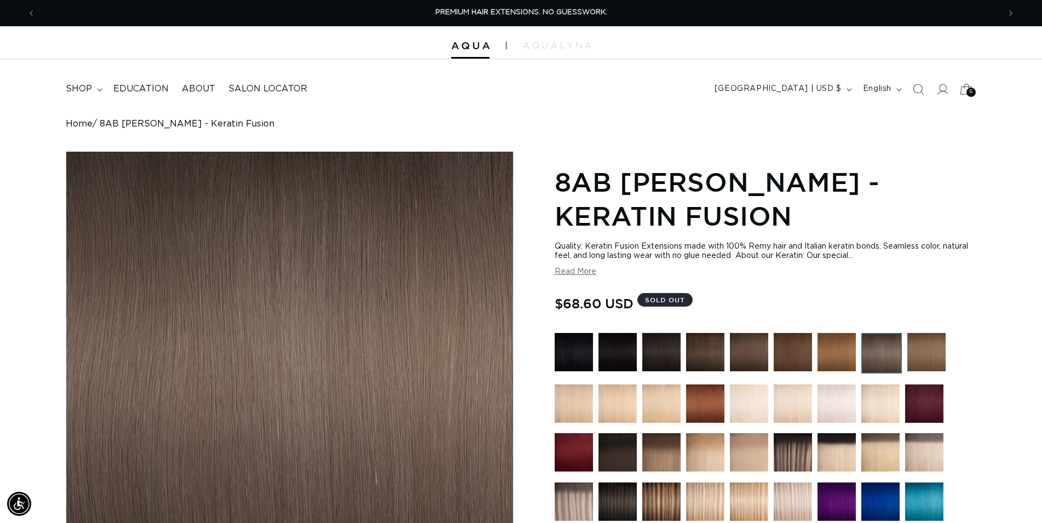
click at [966, 93] on icon at bounding box center [966, 89] width 26 height 26
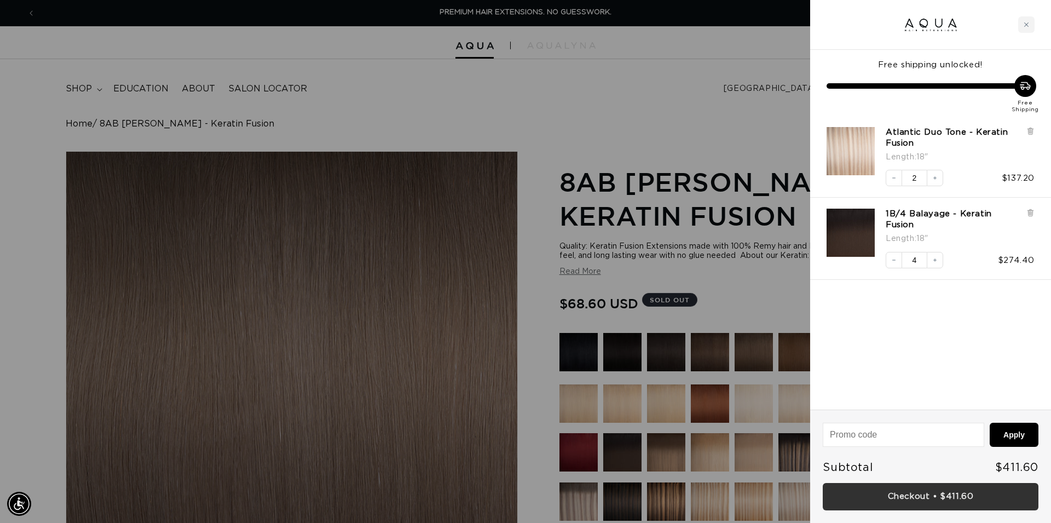
click at [928, 492] on link "Checkout • $411.60" at bounding box center [931, 497] width 216 height 28
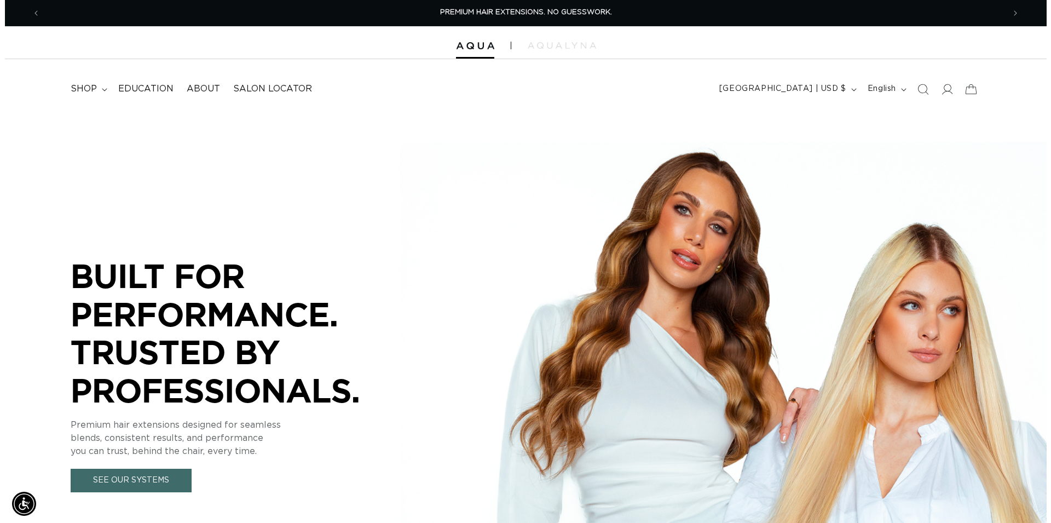
scroll to position [0, 1928]
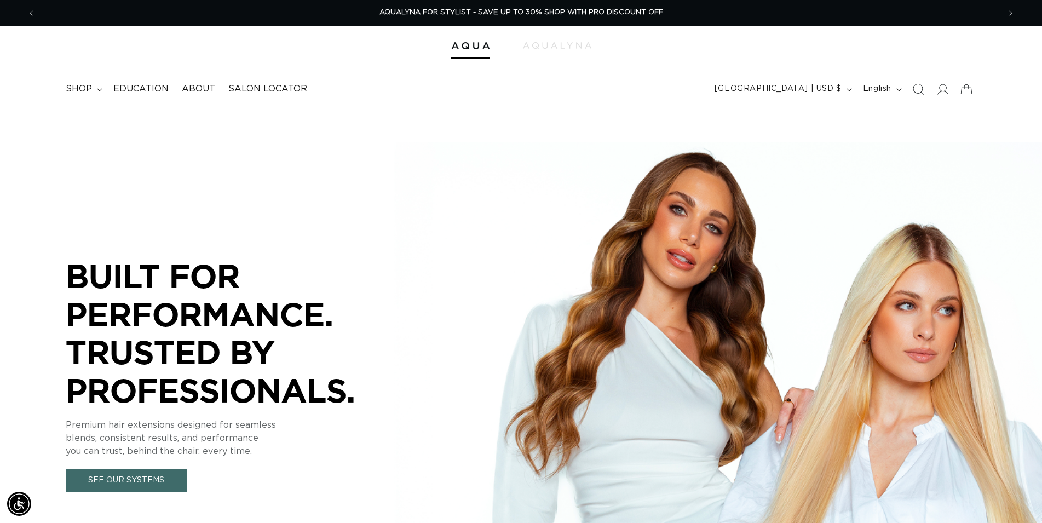
click at [915, 92] on icon "Search" at bounding box center [918, 89] width 11 height 11
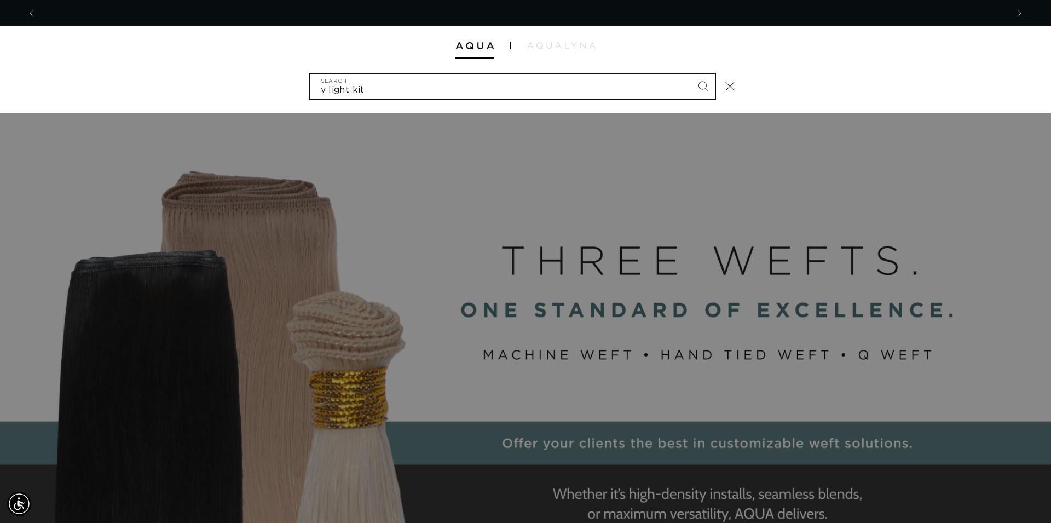
scroll to position [0, 0]
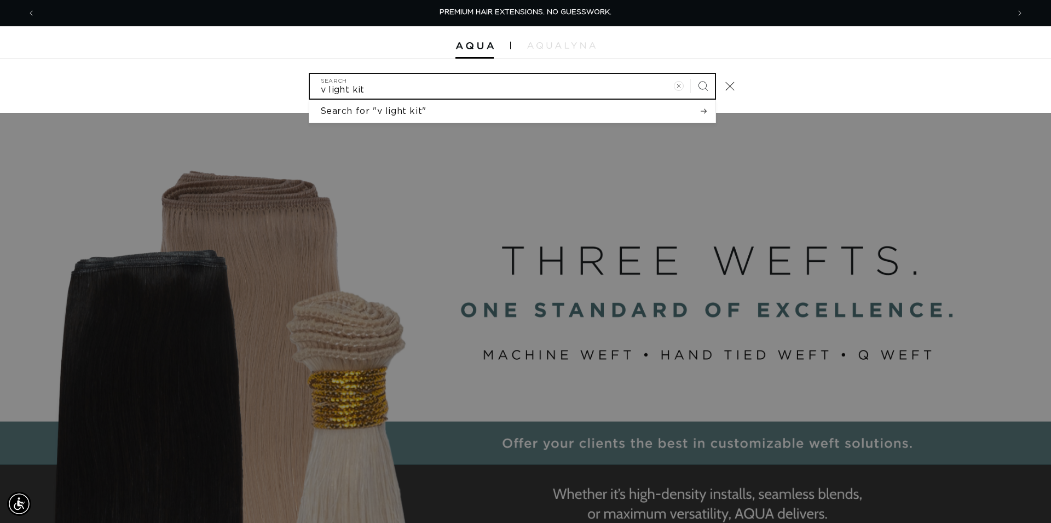
drag, startPoint x: 364, startPoint y: 89, endPoint x: 308, endPoint y: 88, distance: 55.9
click at [310, 88] on input "v light kit" at bounding box center [512, 86] width 405 height 25
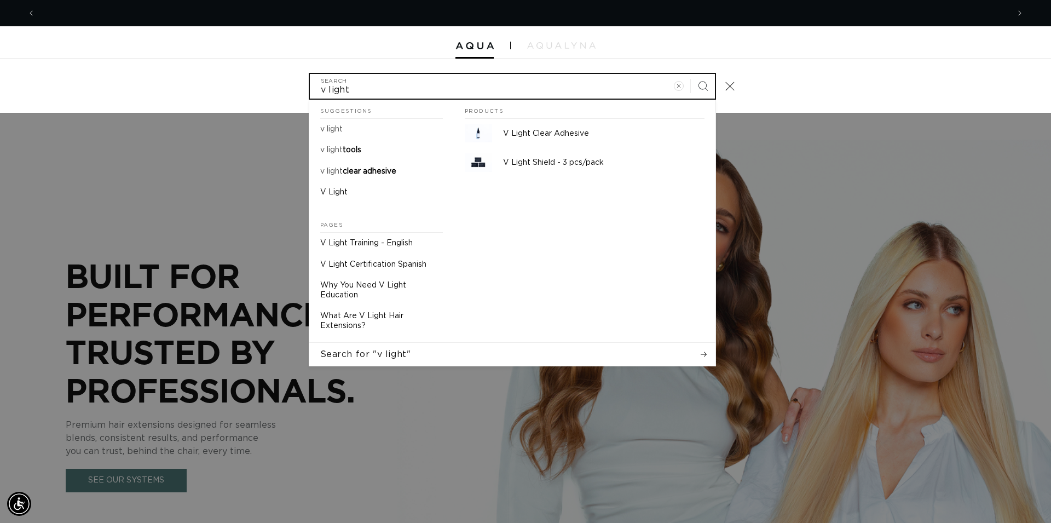
scroll to position [0, 1947]
type input "v light"
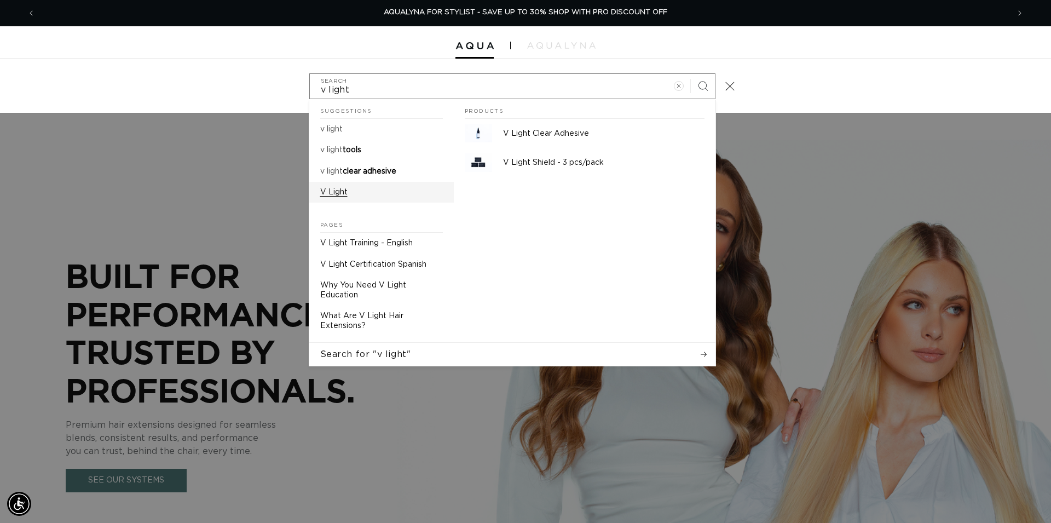
click at [343, 188] on p "V Light" at bounding box center [333, 192] width 27 height 10
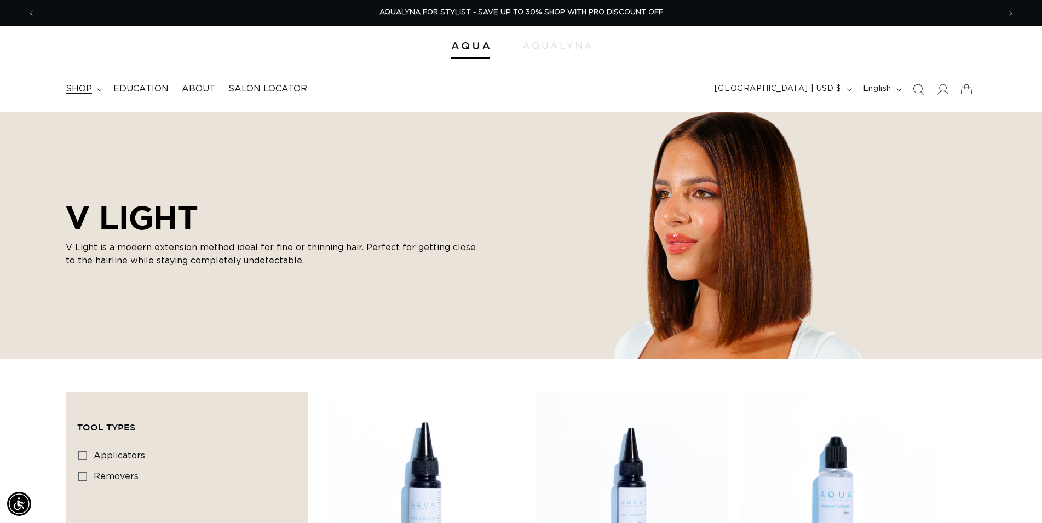
click at [85, 86] on span "shop" at bounding box center [79, 88] width 26 height 11
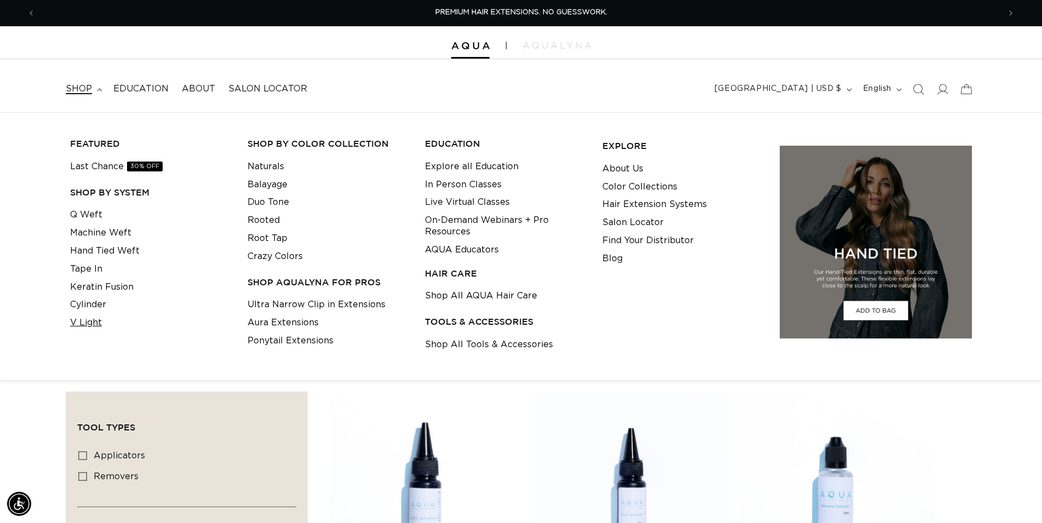
click at [87, 323] on link "V Light" at bounding box center [86, 323] width 32 height 18
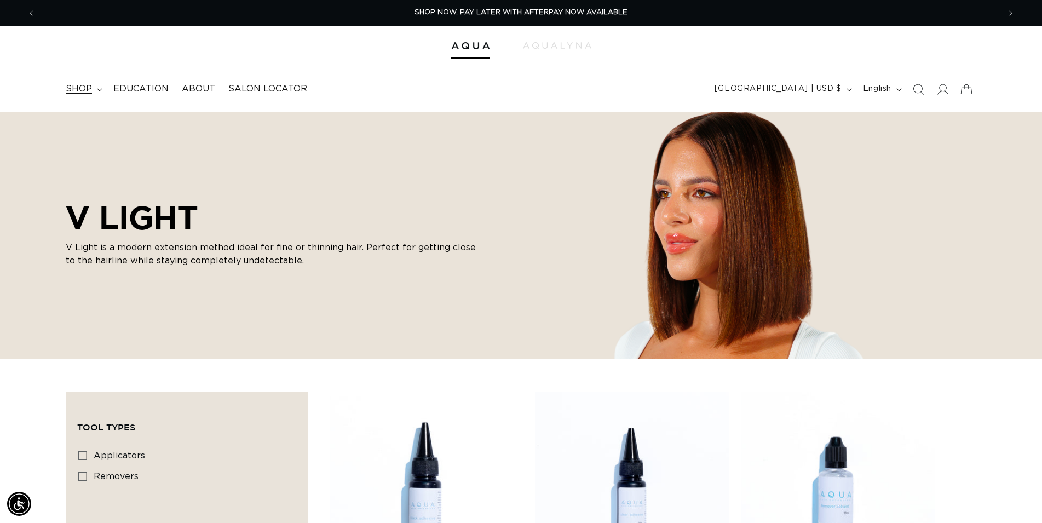
click at [96, 87] on summary "shop" at bounding box center [83, 89] width 48 height 25
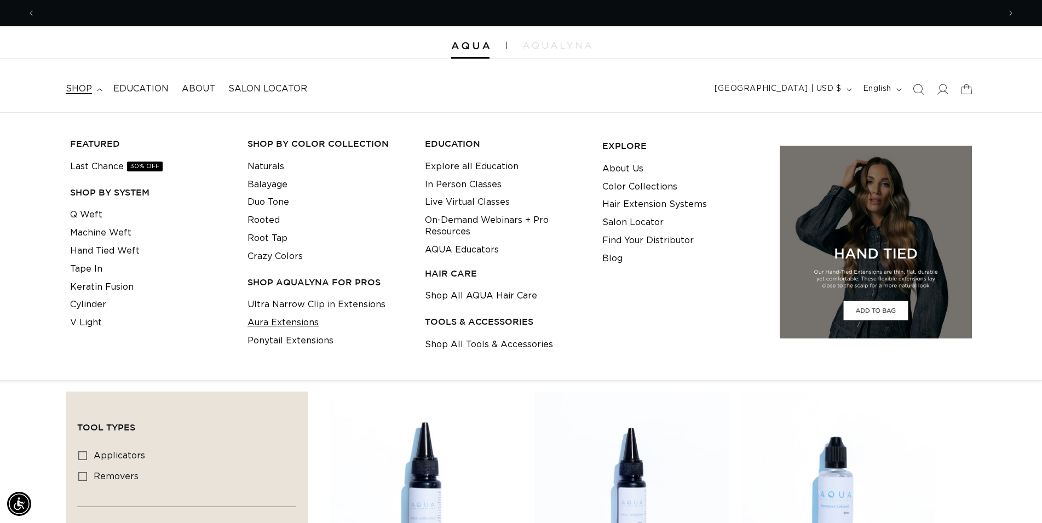
scroll to position [0, 964]
click at [504, 78] on nav "shop FEATURED Last Chance 30% OFF SHOP BY SYSTEM Q Weft Machine Weft Hand Tied …" at bounding box center [284, 89] width 451 height 25
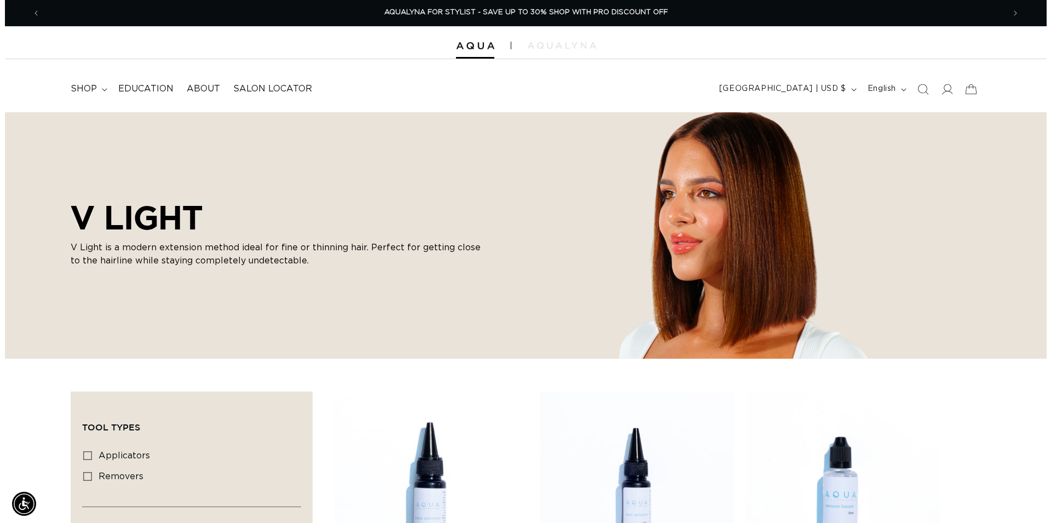
scroll to position [0, 1928]
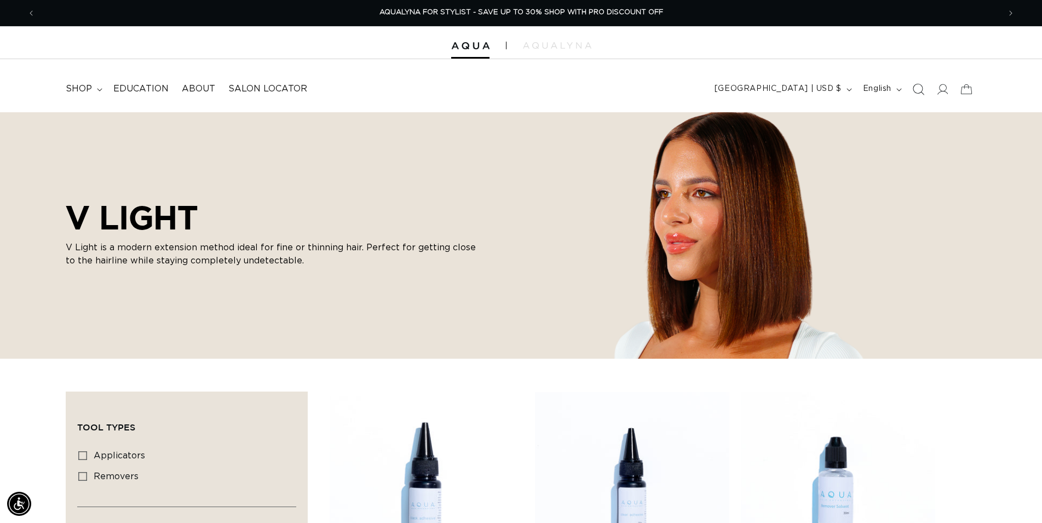
click at [923, 93] on icon "Search" at bounding box center [917, 88] width 11 height 11
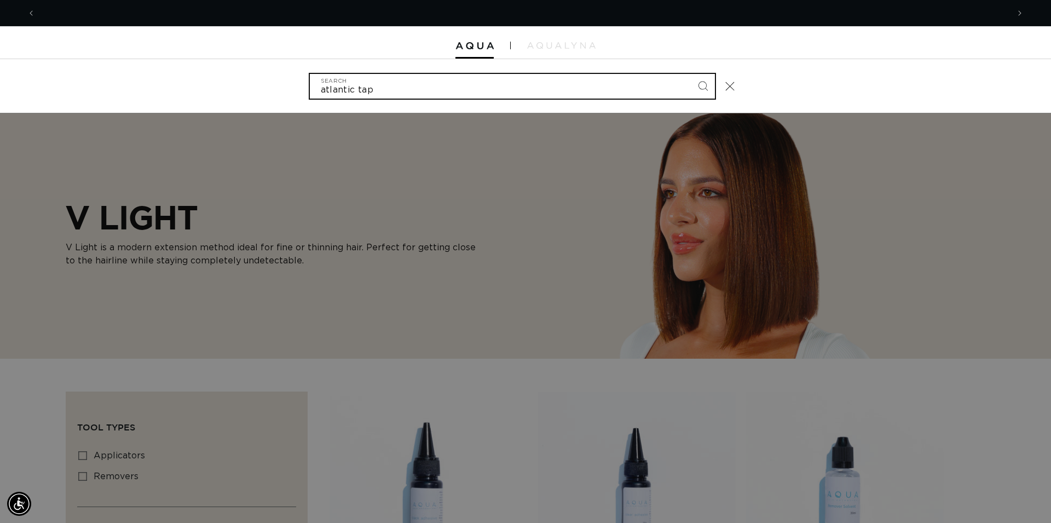
scroll to position [0, 0]
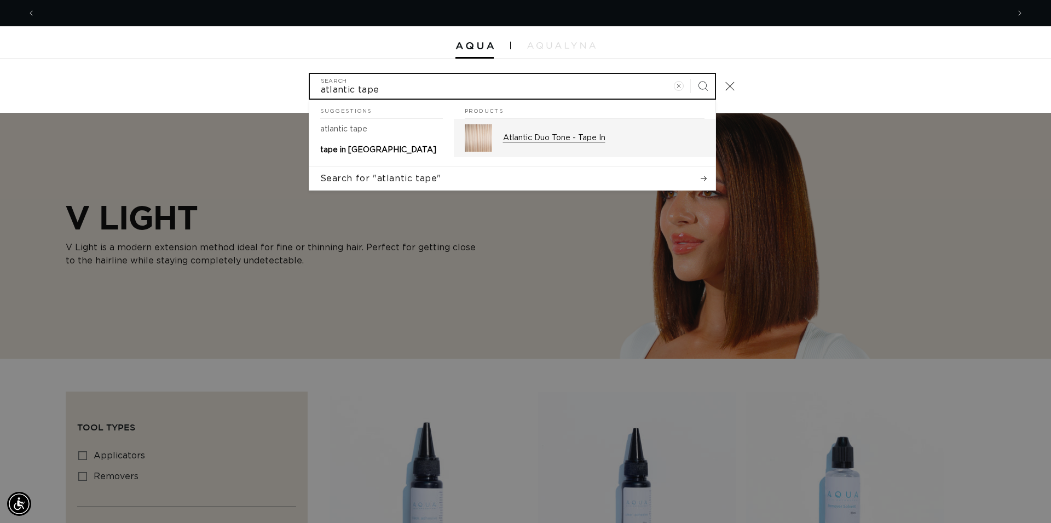
type input "atlantic tape"
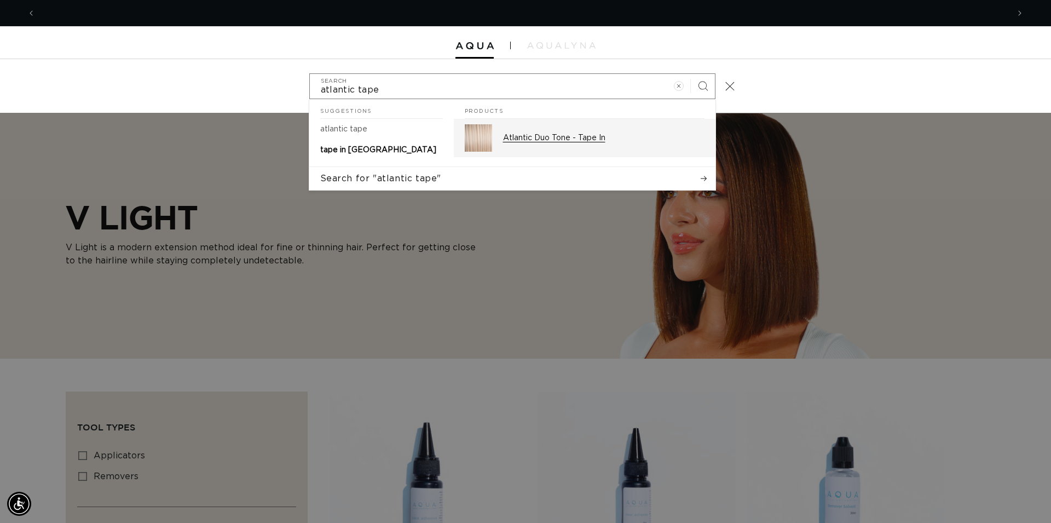
scroll to position [0, 974]
click at [561, 141] on p "Atlantic Duo Tone - Tape In" at bounding box center [604, 138] width 202 height 10
